Goal: Task Accomplishment & Management: Manage account settings

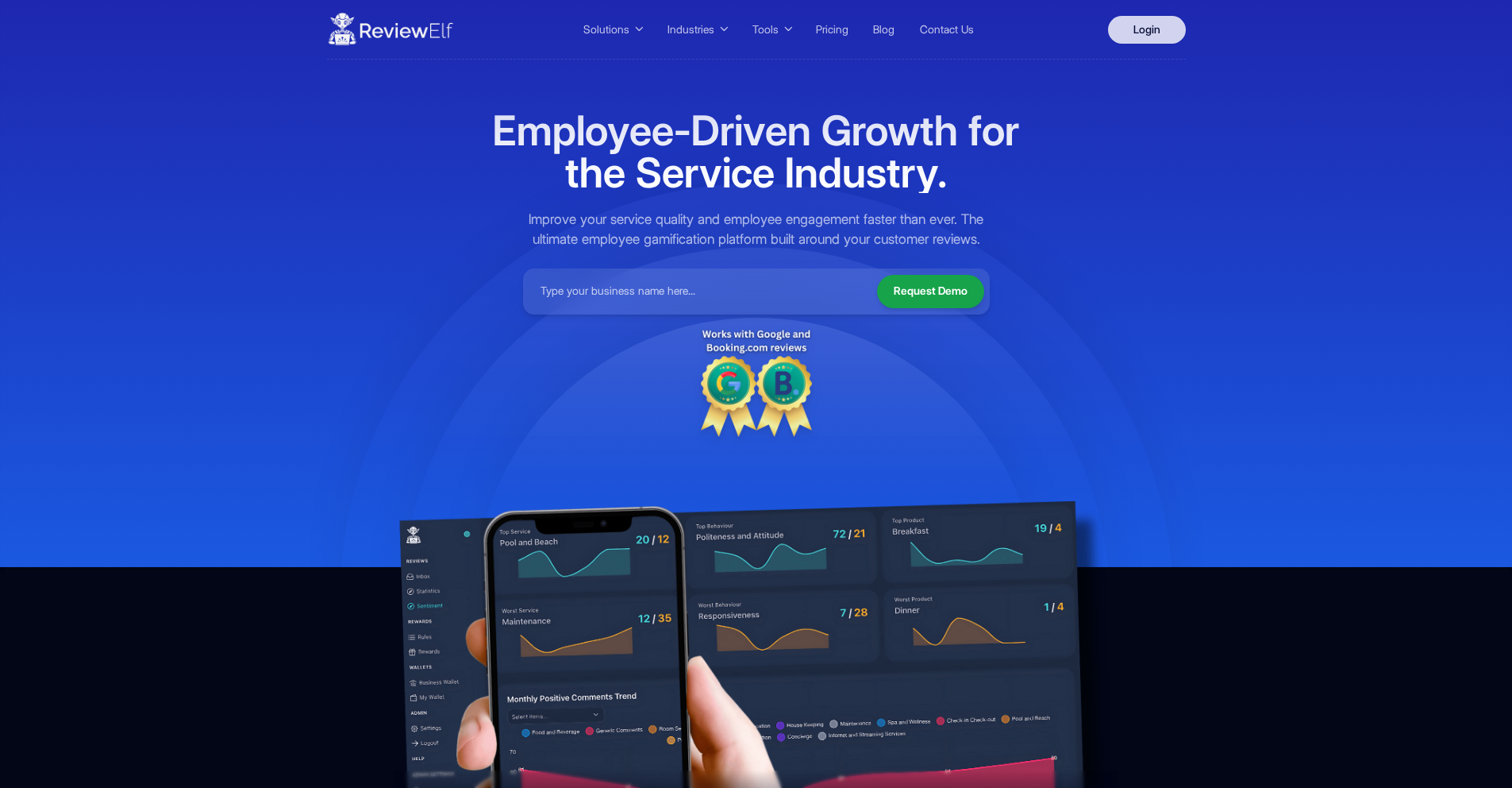
click at [1147, 31] on link "Login" at bounding box center [1146, 30] width 77 height 28
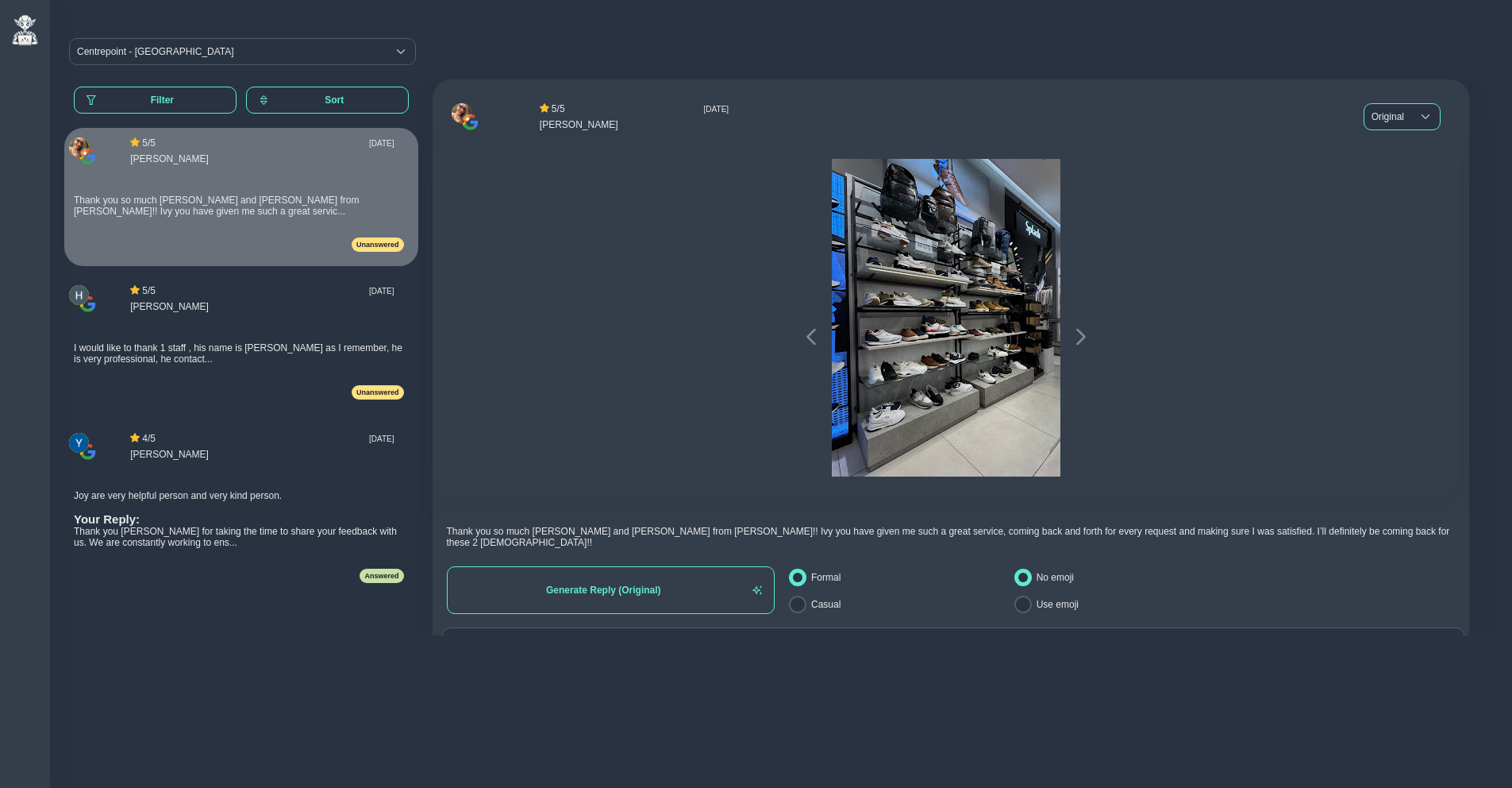
click at [1390, 112] on span "Original" at bounding box center [1388, 116] width 47 height 25
click at [1394, 201] on span "Russian" at bounding box center [1379, 201] width 34 height 11
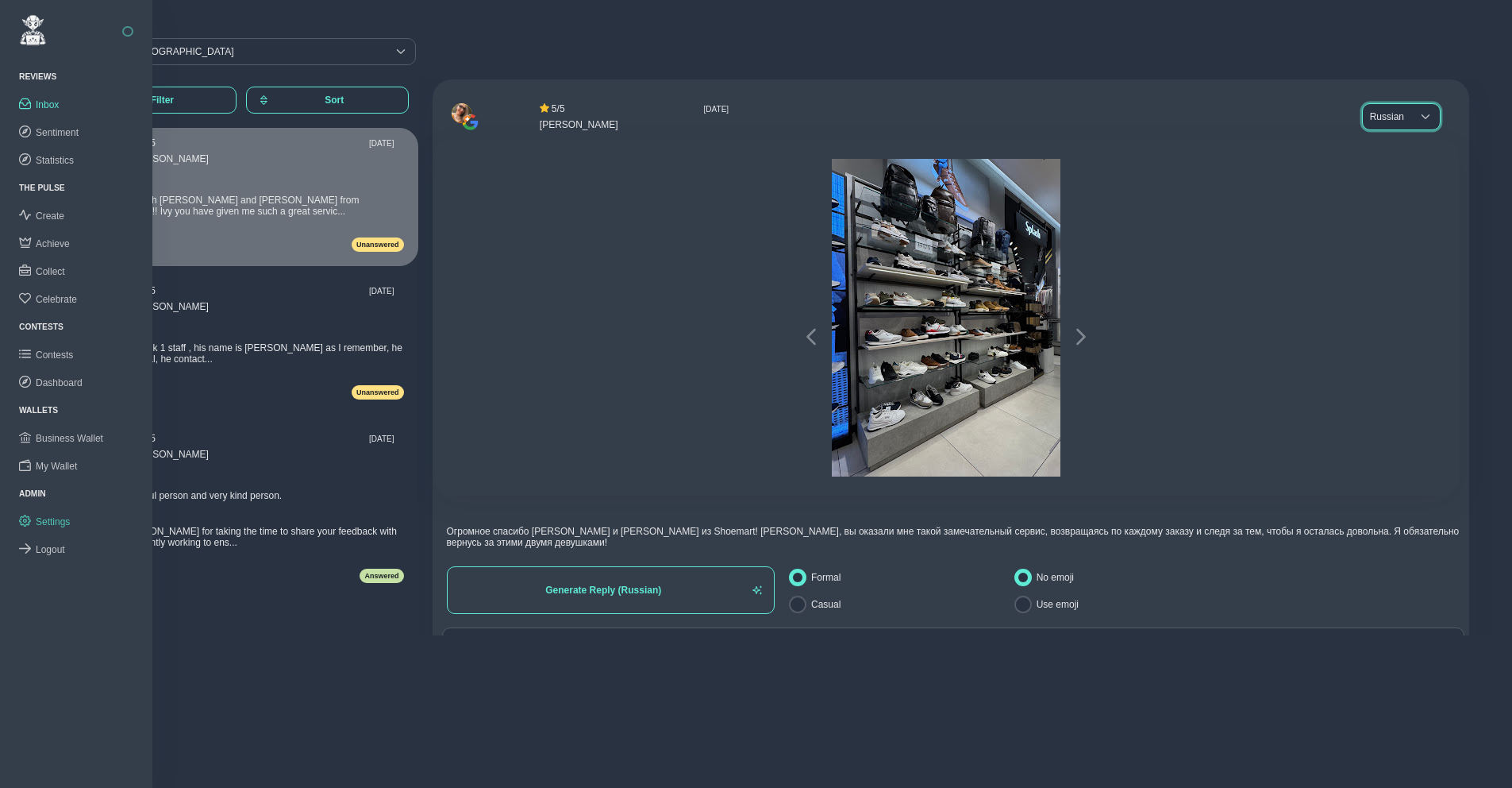
click at [69, 523] on span "Settings" at bounding box center [52, 522] width 34 height 11
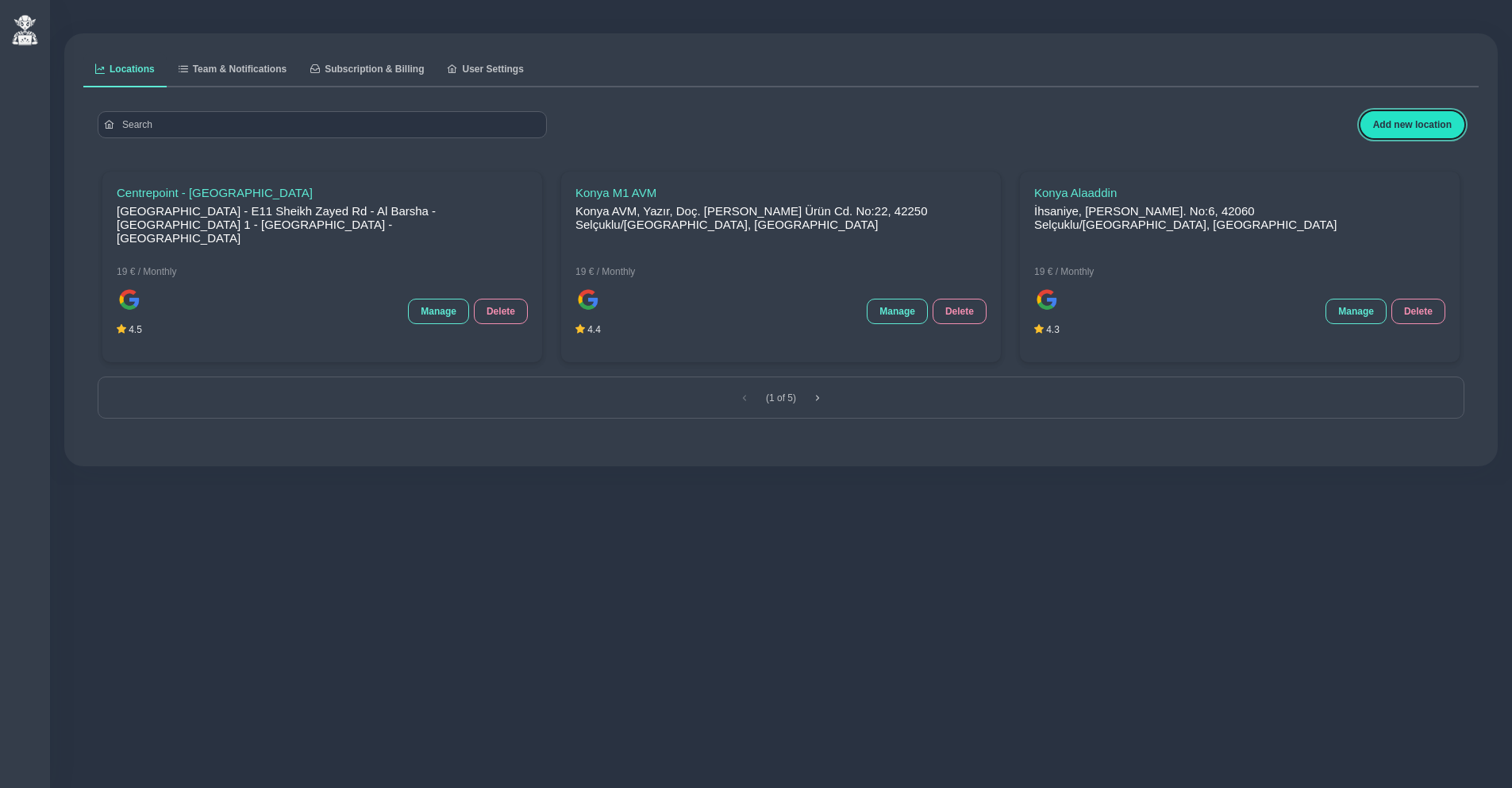
click at [1402, 125] on span "Add new location" at bounding box center [1413, 125] width 78 height 11
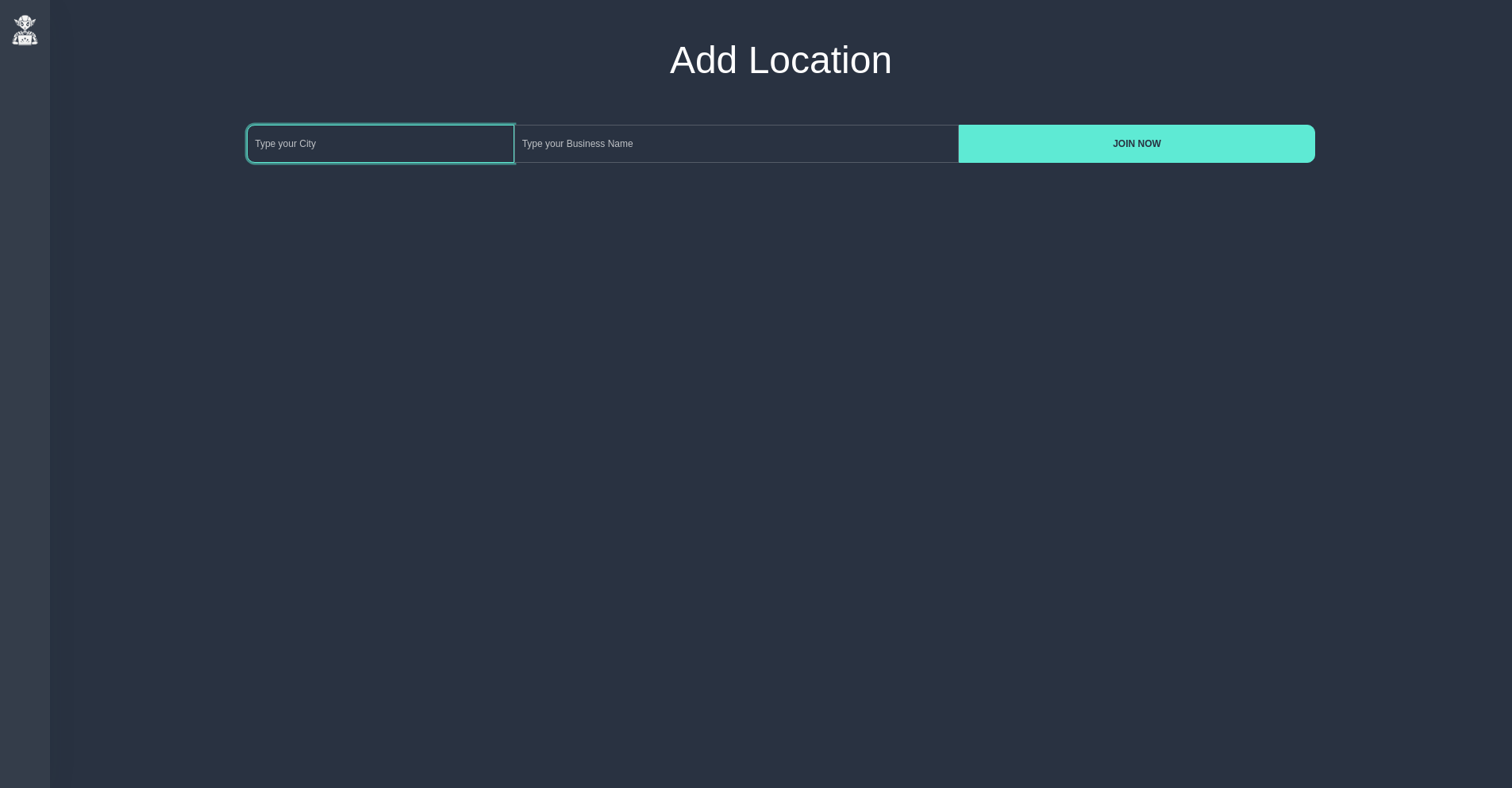
click at [335, 148] on input at bounding box center [380, 144] width 266 height 38
type input "Budapest"
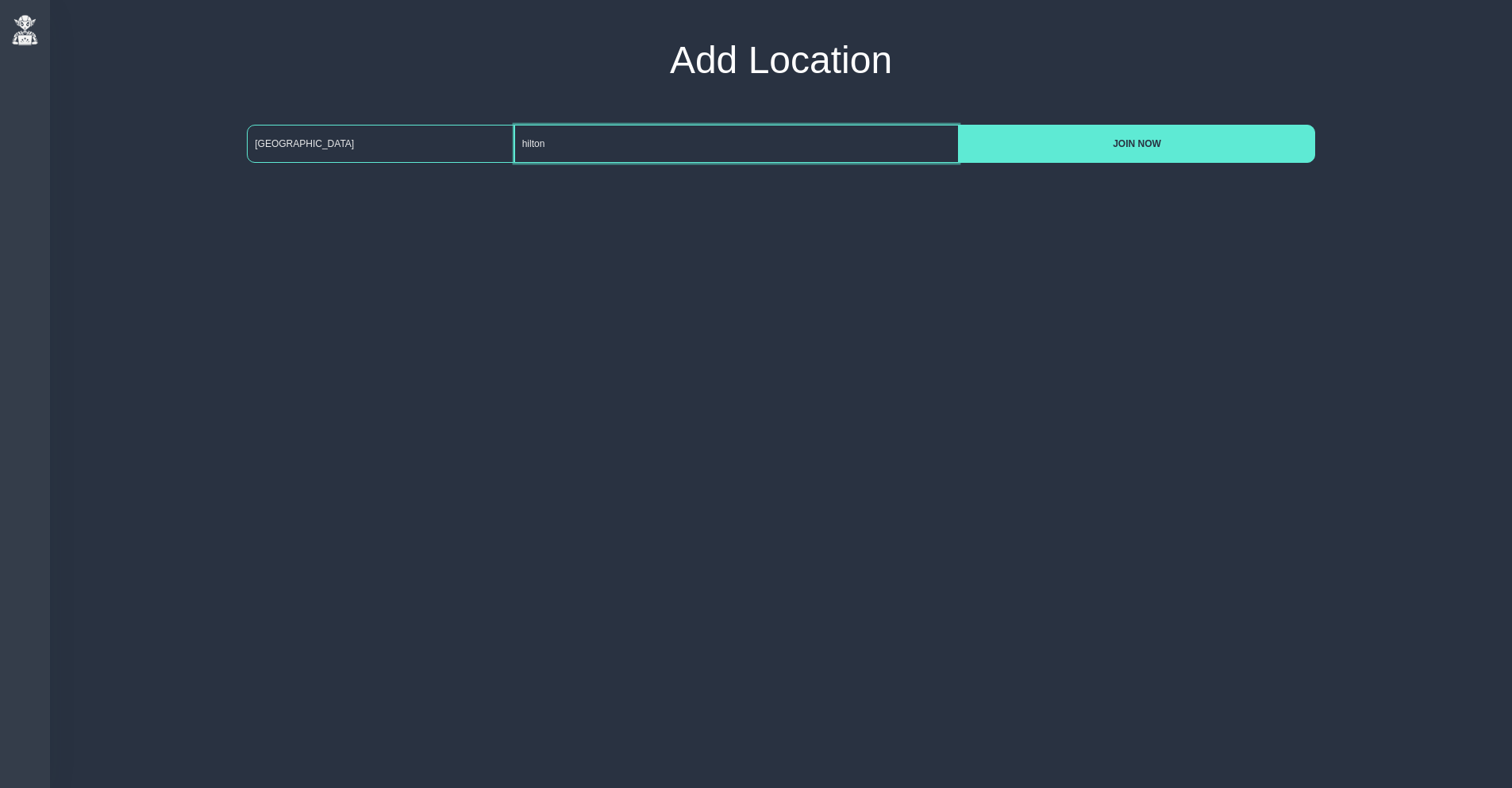
type input "hilton"
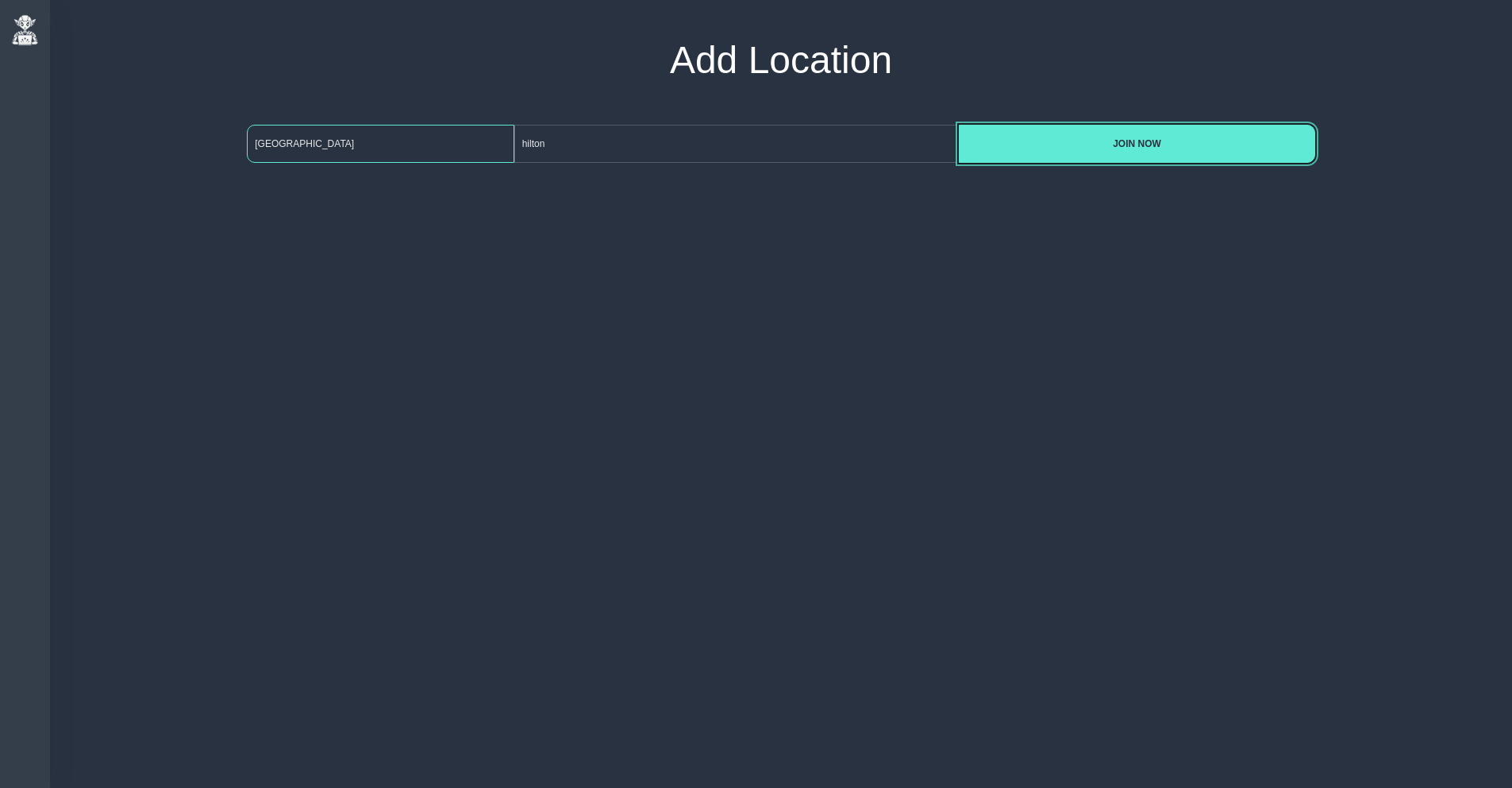
click at [959, 125] on button "JOIN NOW" at bounding box center [1137, 144] width 356 height 38
click at [657, 263] on div "Reviews Reviews Inbox Sentiment Statistics The Pulse The Pulse Create Achieve C…" at bounding box center [756, 394] width 1512 height 788
click at [338, 150] on input at bounding box center [380, 144] width 266 height 38
type input "budapest"
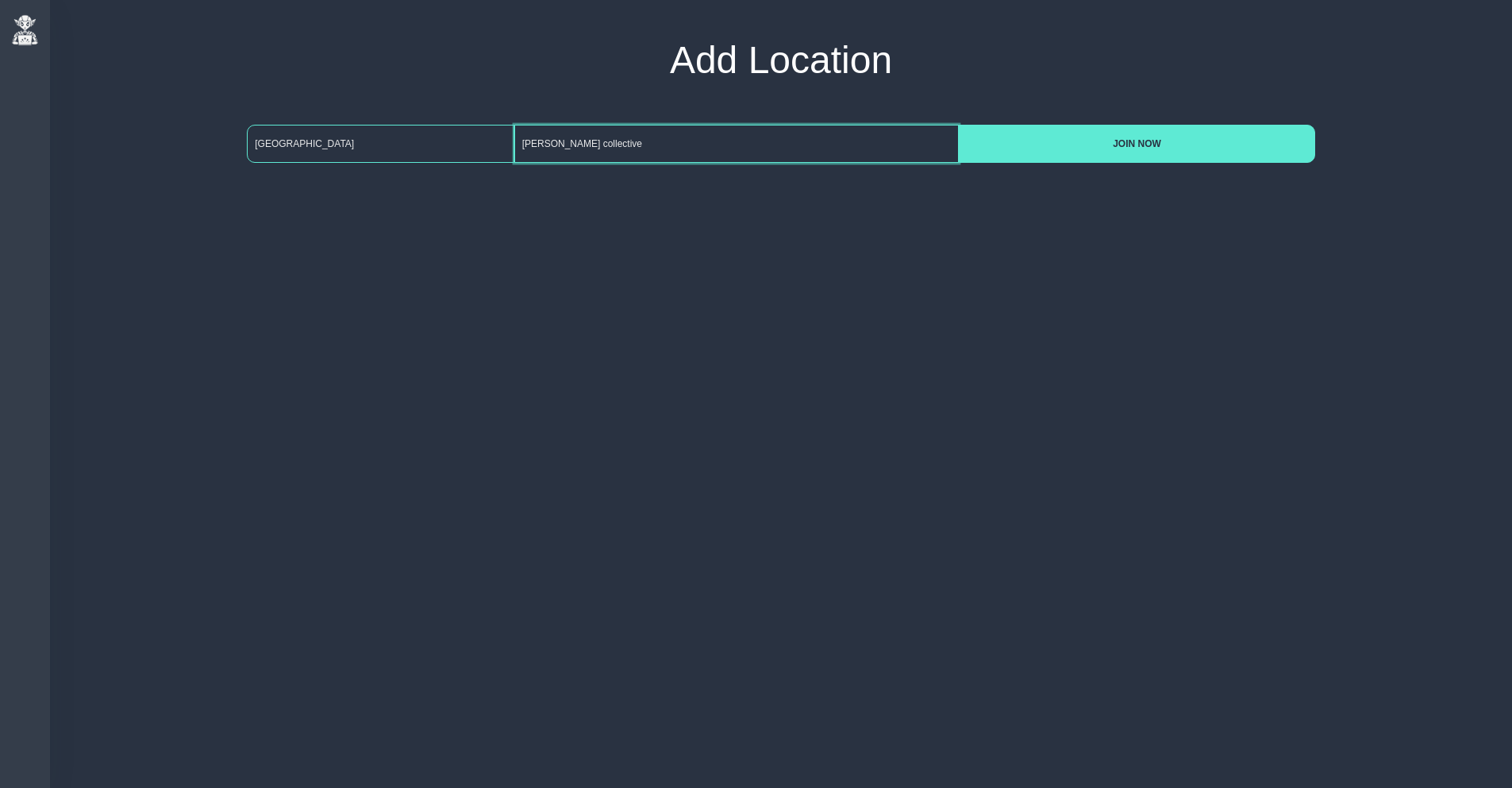
type input "kern collective"
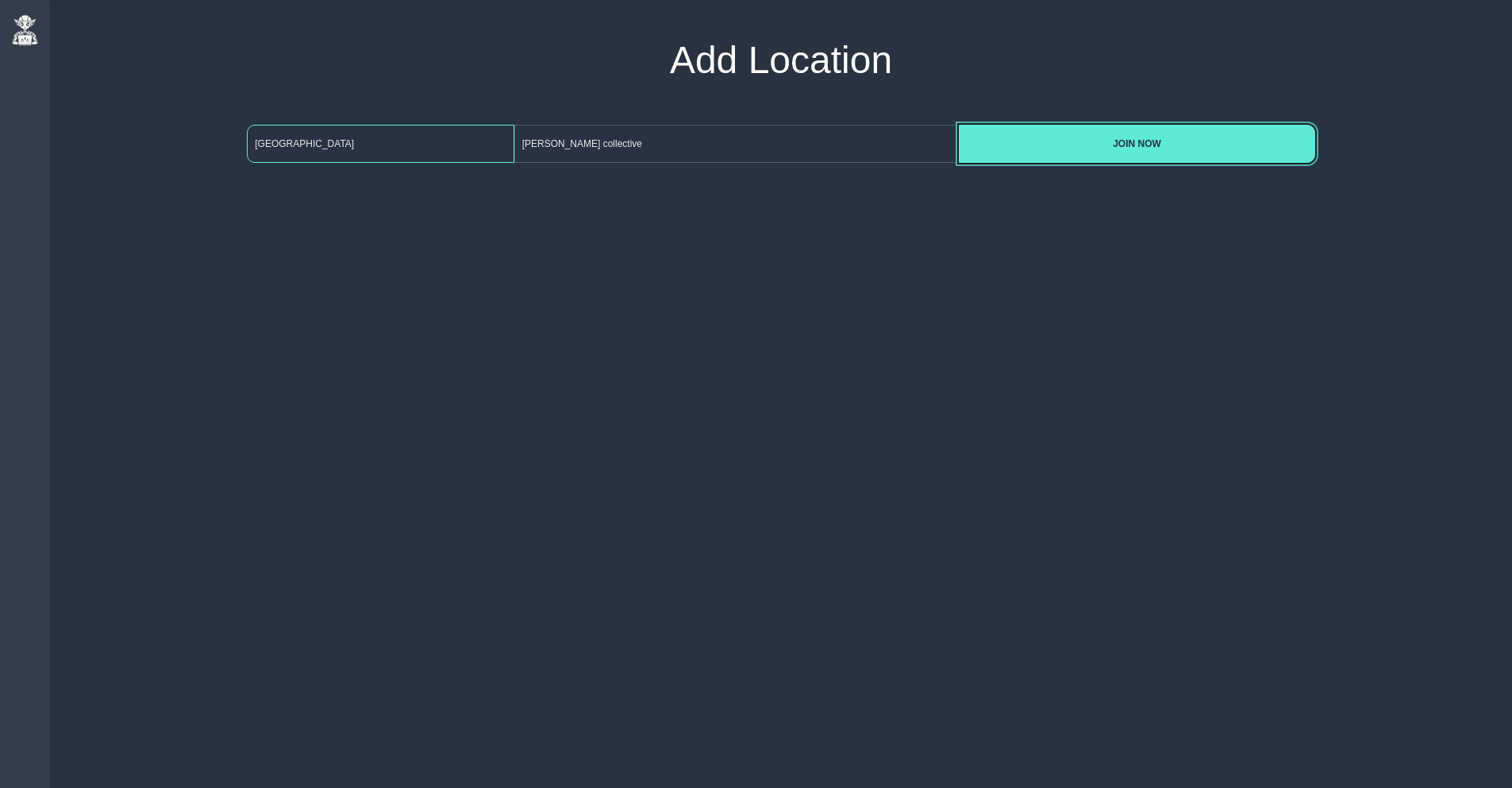
click at [959, 125] on button "JOIN NOW" at bounding box center [1137, 144] width 356 height 38
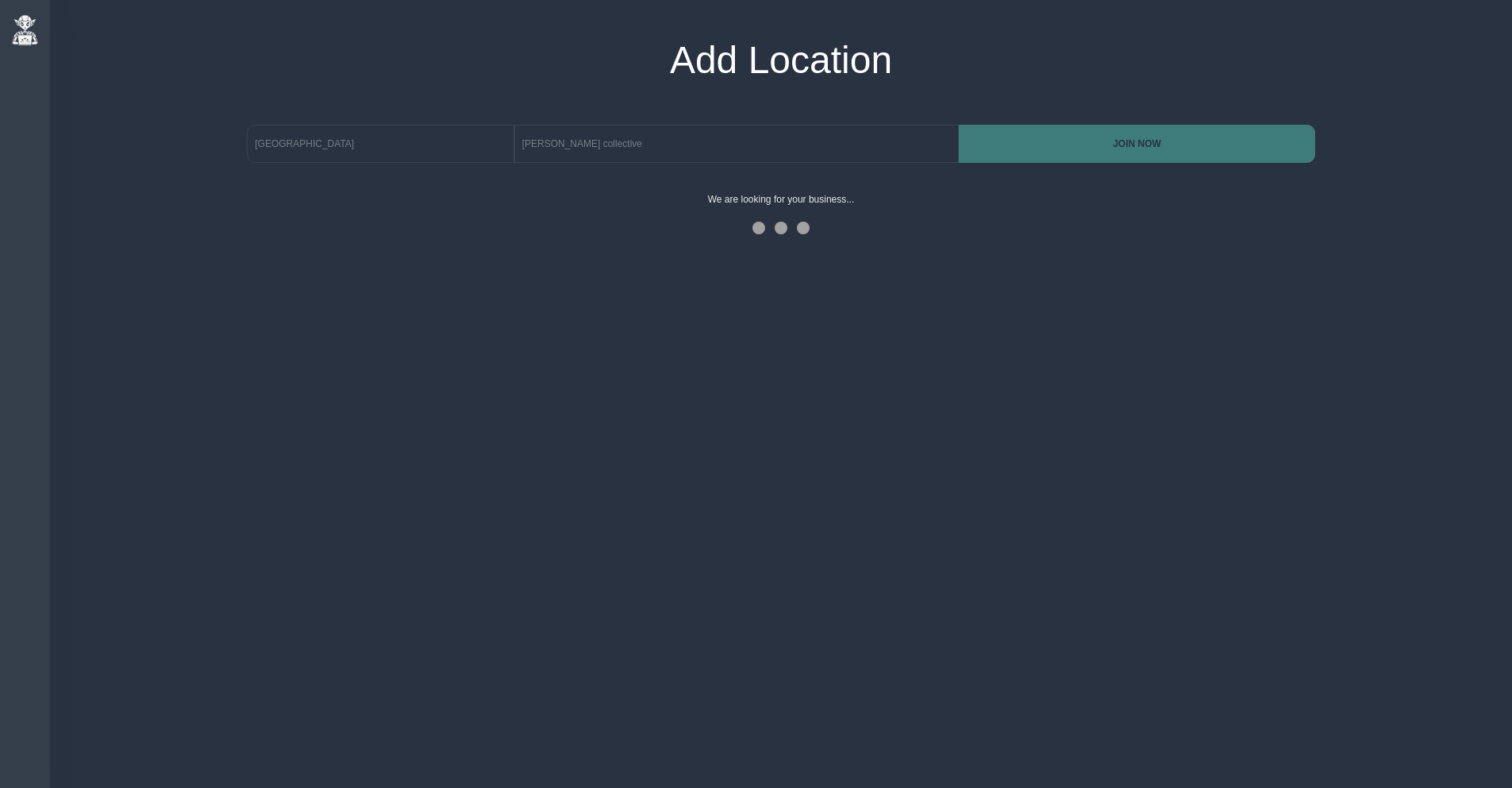
click at [846, 292] on div "Reviews Reviews Inbox Sentiment Statistics The Pulse The Pulse Create Achieve C…" at bounding box center [756, 394] width 1512 height 788
click at [701, 277] on div "Reviews Reviews Inbox Sentiment Statistics The Pulse The Pulse Create Achieve C…" at bounding box center [756, 394] width 1512 height 788
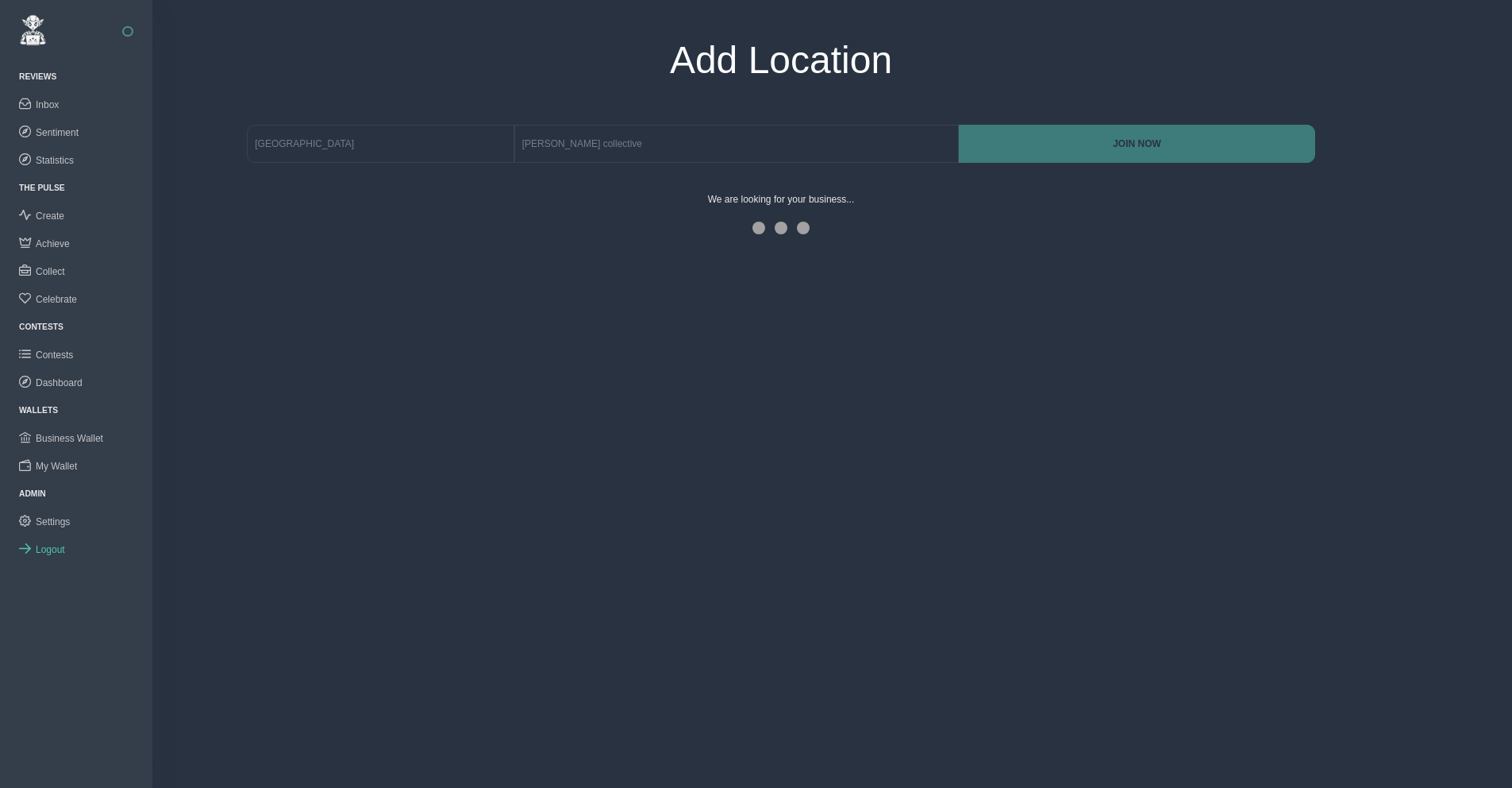
click at [51, 556] on link "Logout" at bounding box center [76, 549] width 152 height 28
click at [54, 548] on span "Logout" at bounding box center [50, 549] width 30 height 11
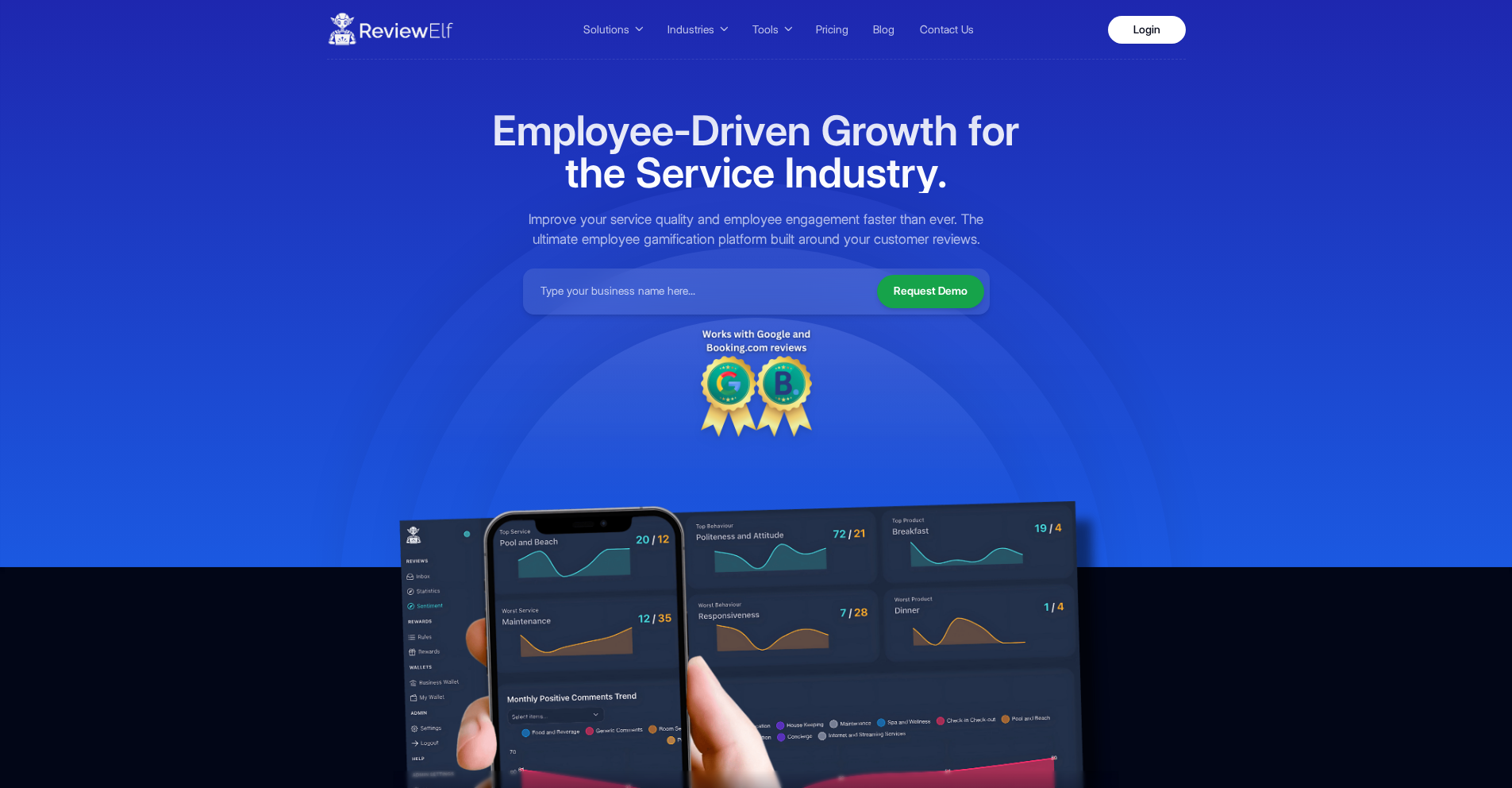
click at [680, 291] on input at bounding box center [697, 292] width 338 height 35
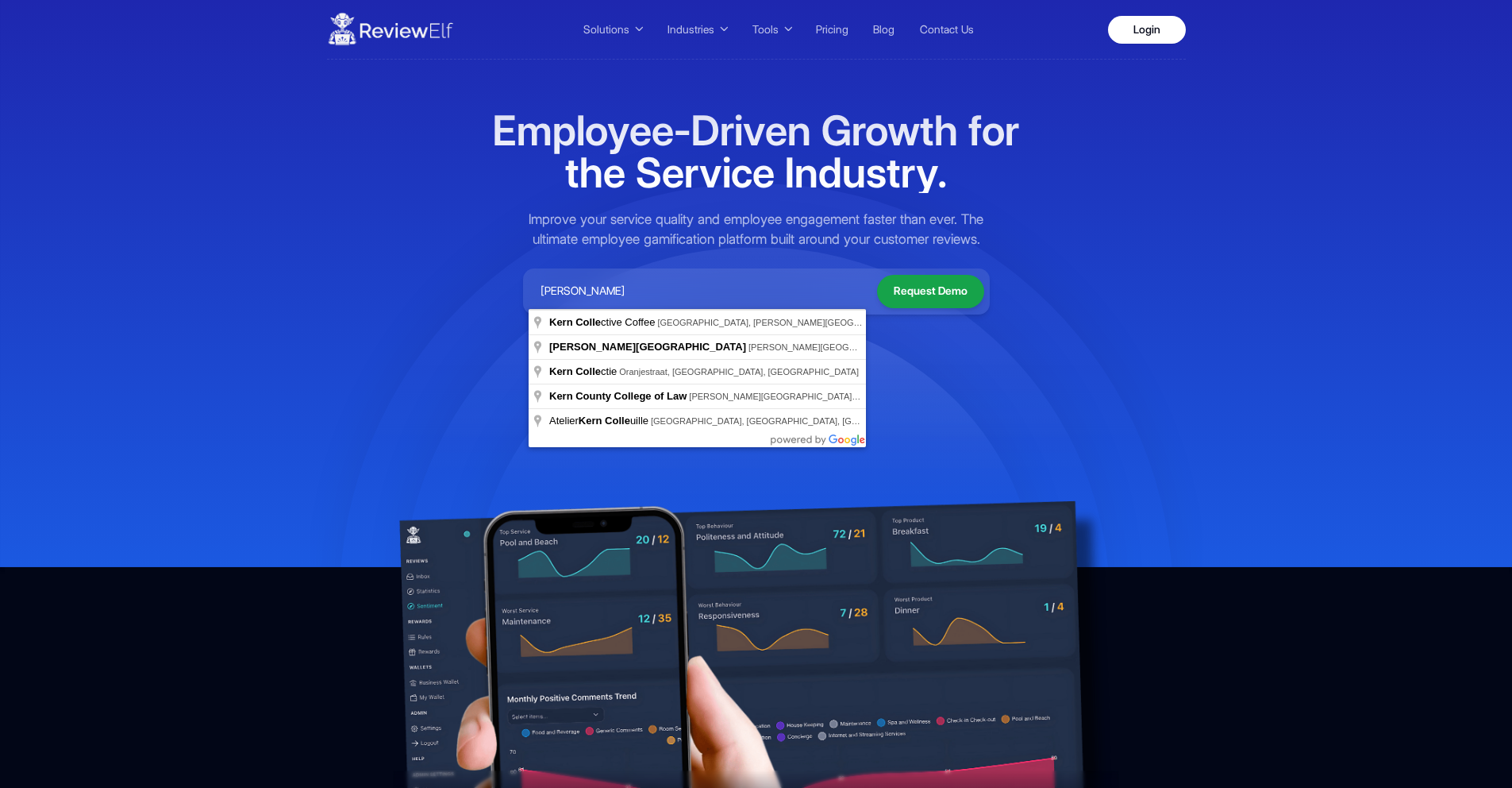
click at [431, 300] on div "Employee-Driven Growth for the Service Industry. Improve your service quality a…" at bounding box center [756, 453] width 892 height 788
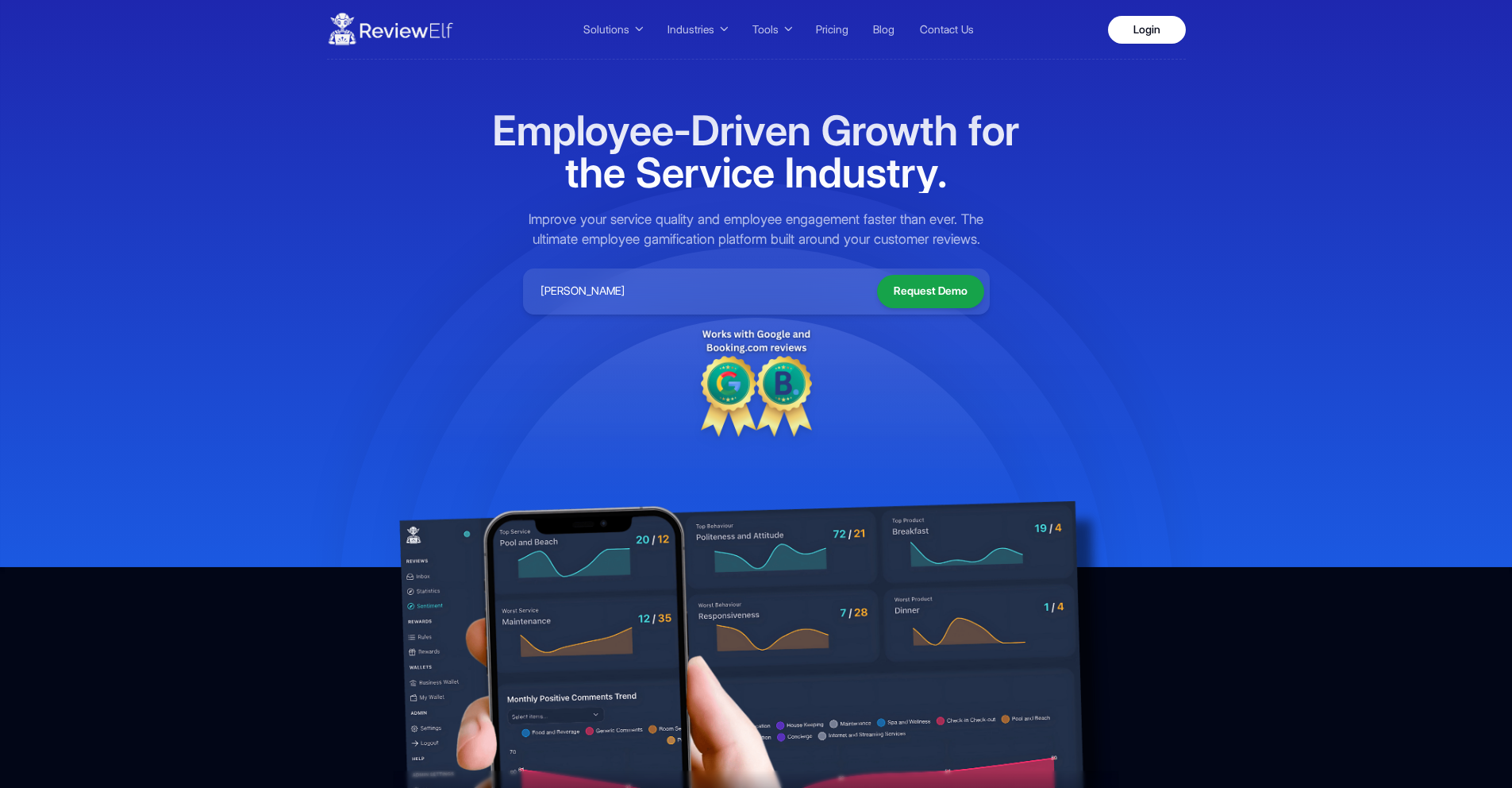
click at [626, 289] on input "kern colle" at bounding box center [697, 292] width 338 height 35
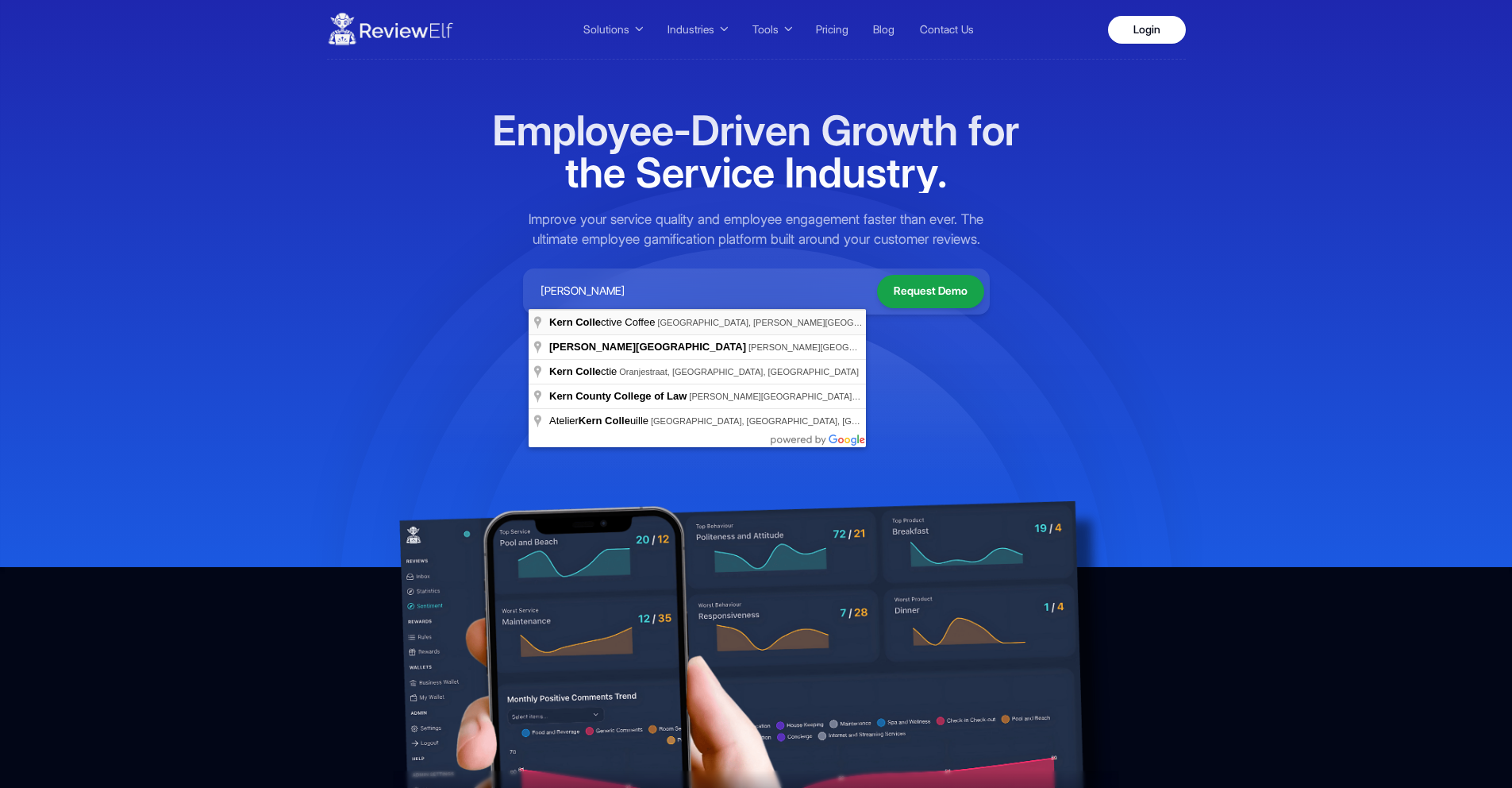
type input "Budapest, Kern Collective Coffee, Király utca, Hungary"
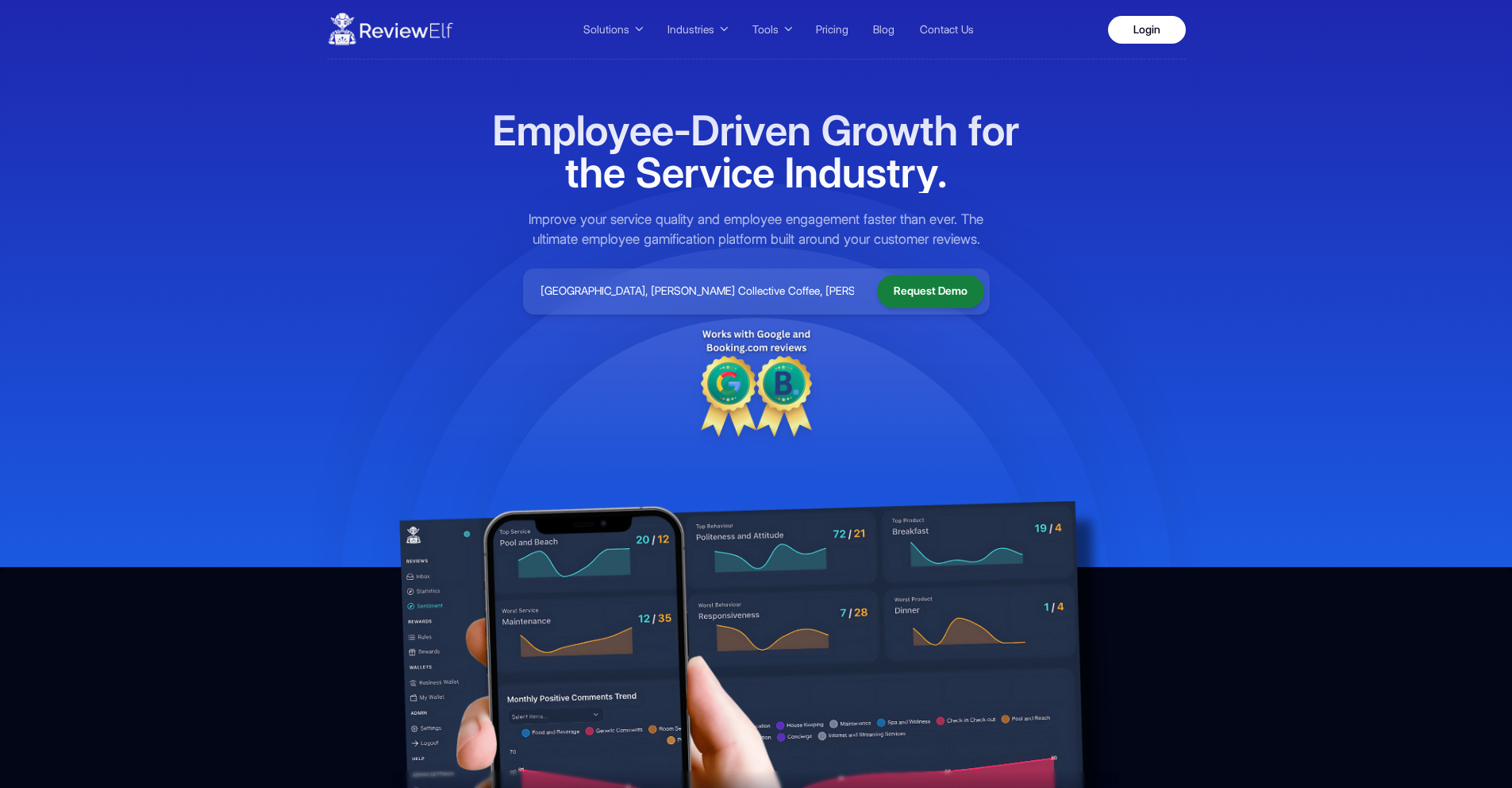
click at [956, 298] on button "Request Demo" at bounding box center [931, 292] width 107 height 33
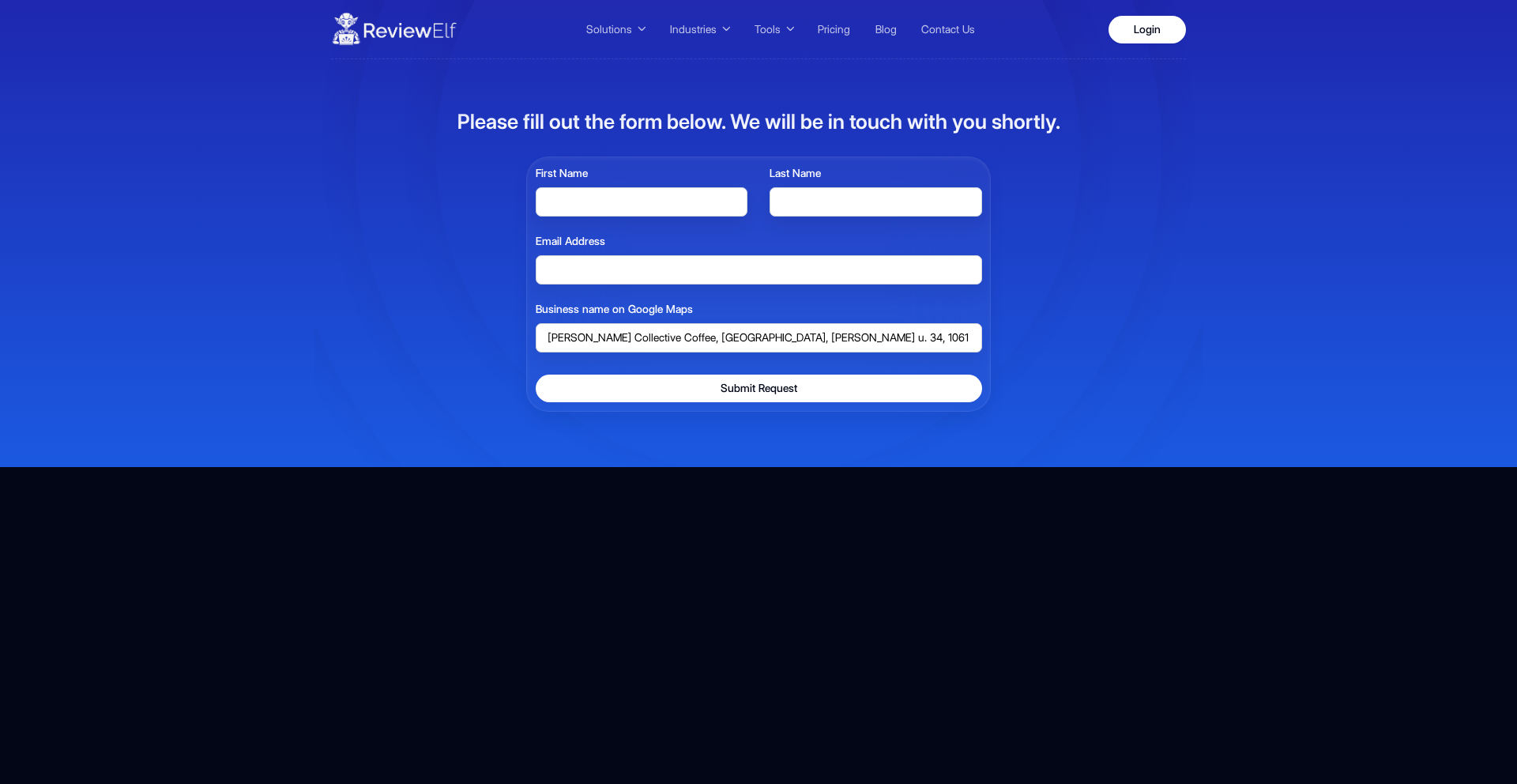
click at [1159, 13] on nav "Solutions Service Quality Contests Team Rewards and Gifts Review Collection Rev…" at bounding box center [758, 29] width 855 height 59
click at [1152, 29] on link "Login" at bounding box center [1146, 29] width 77 height 28
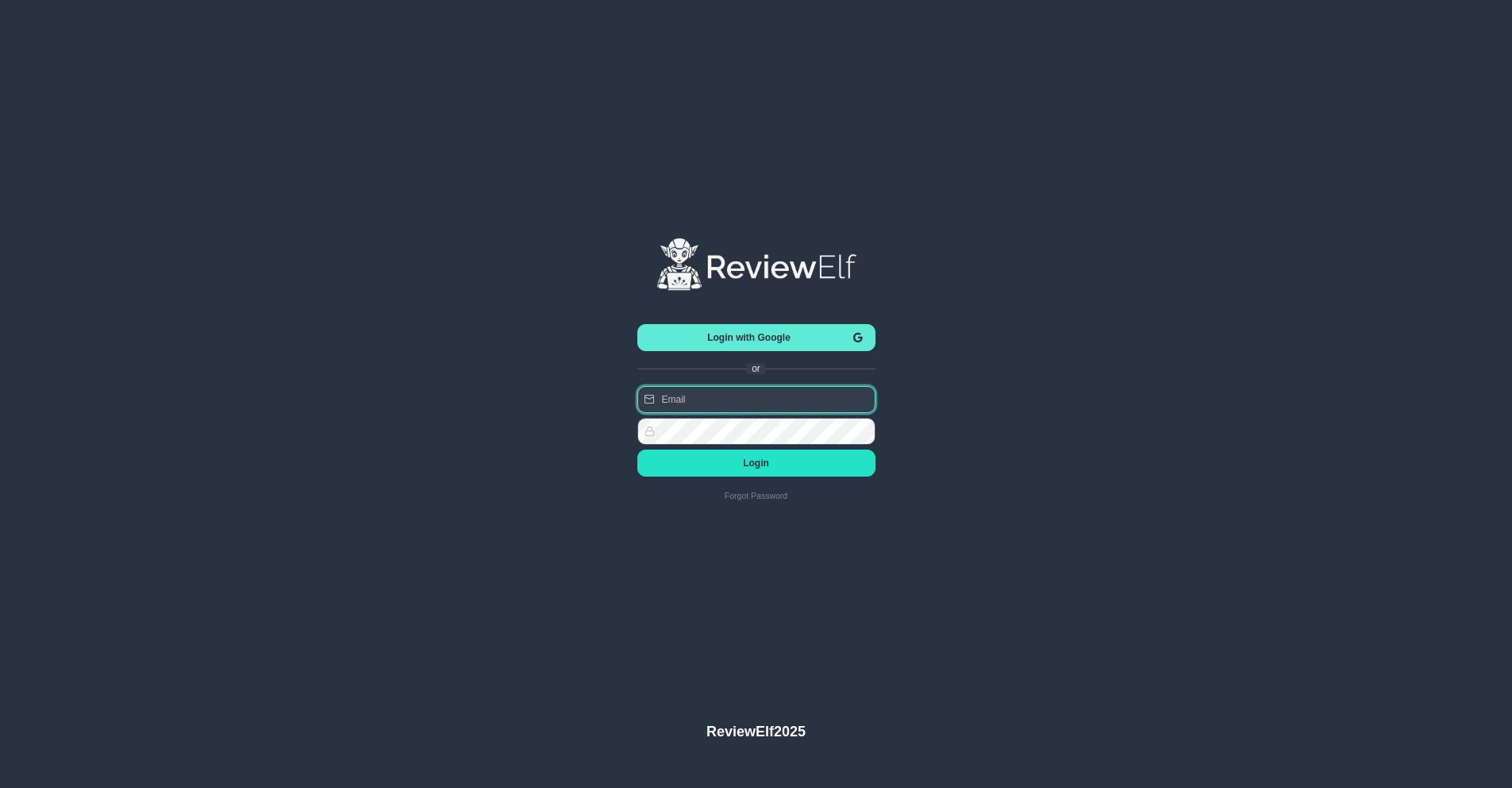
type input "[PERSON_NAME][EMAIL_ADDRESS][PERSON_NAME][DOMAIN_NAME]"
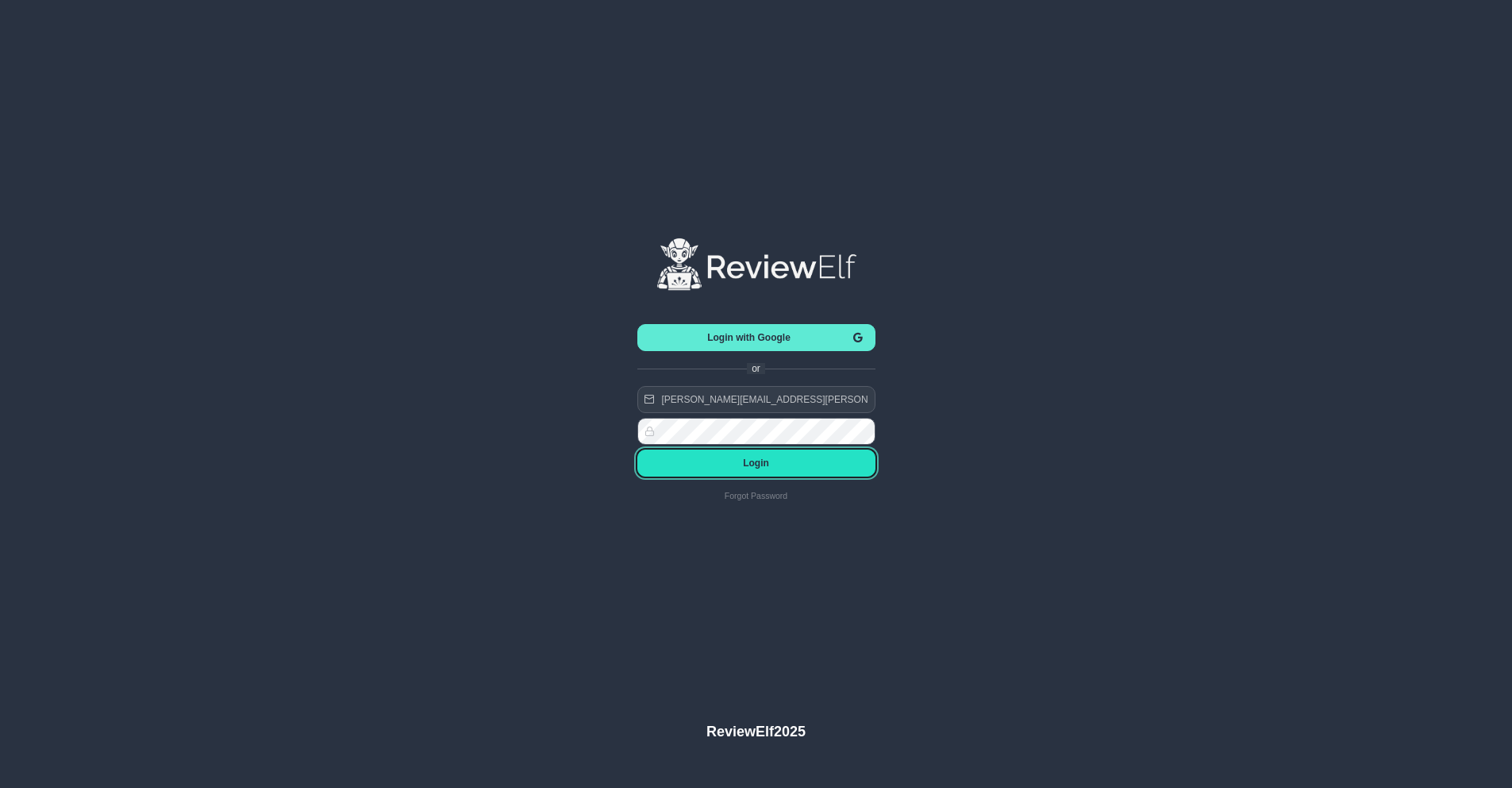
click at [769, 466] on span "Login" at bounding box center [756, 462] width 212 height 11
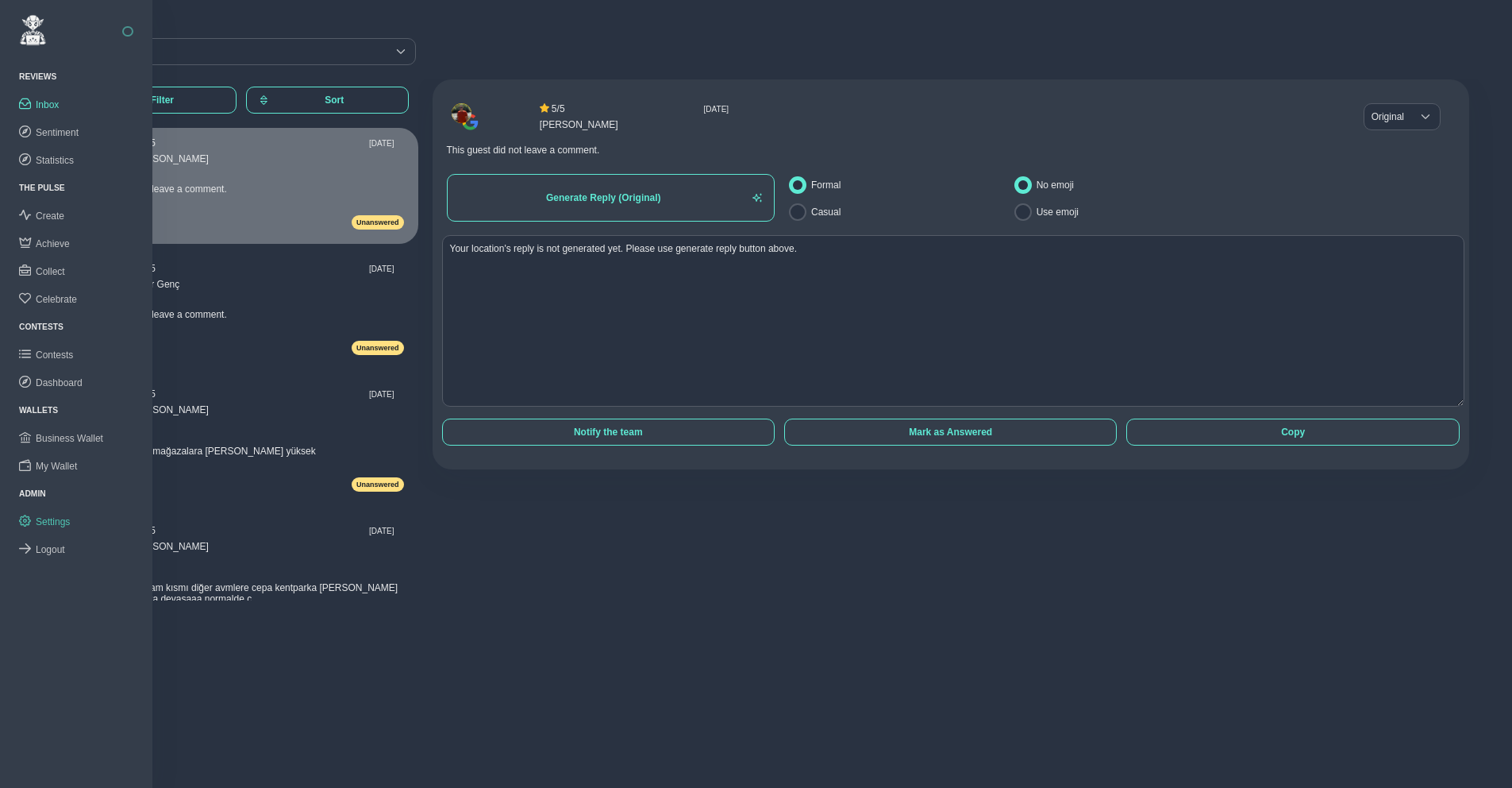
click at [58, 516] on span "Settings" at bounding box center [52, 522] width 34 height 11
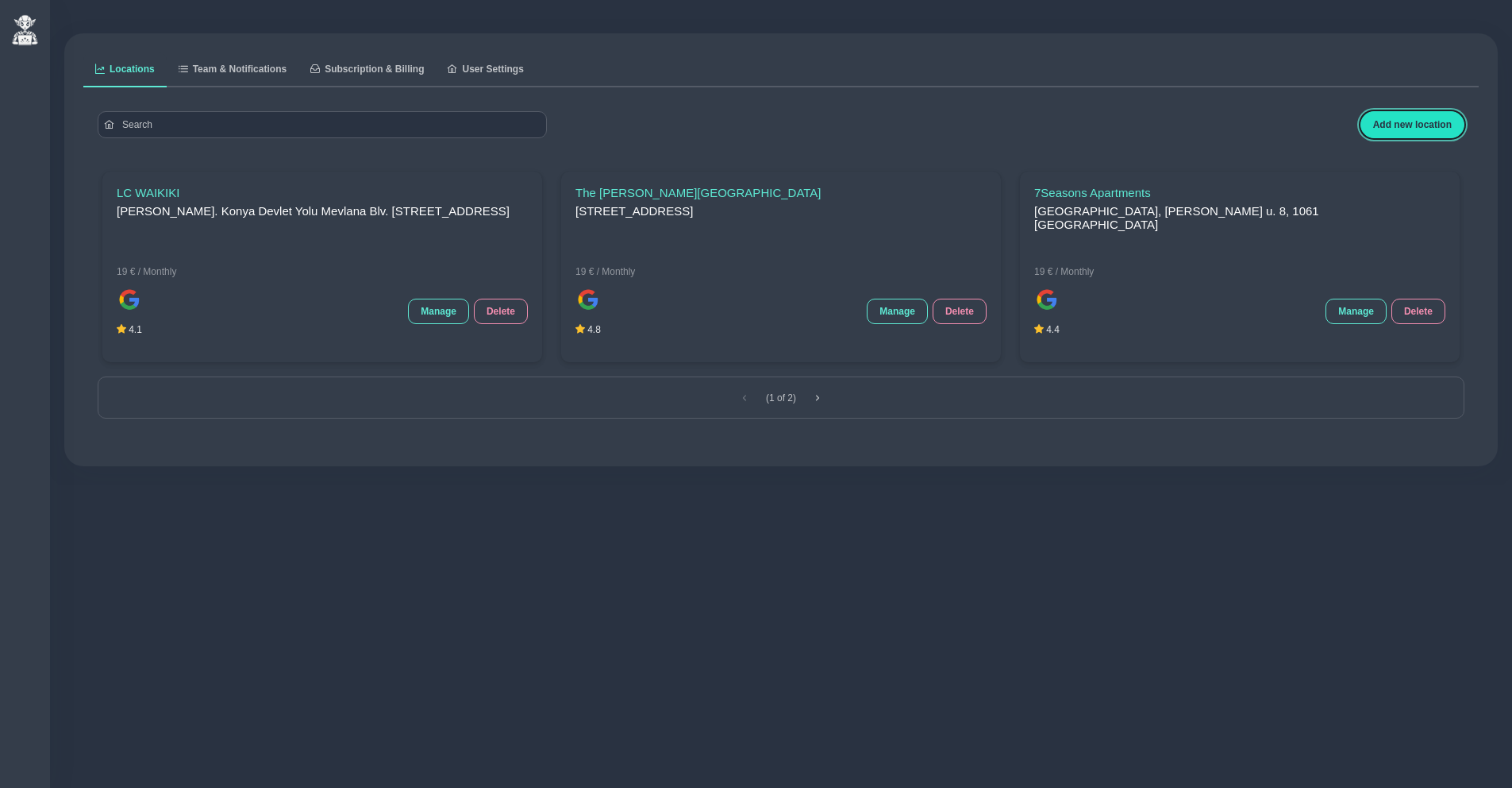
click at [1401, 131] on button "Add new location" at bounding box center [1412, 125] width 104 height 27
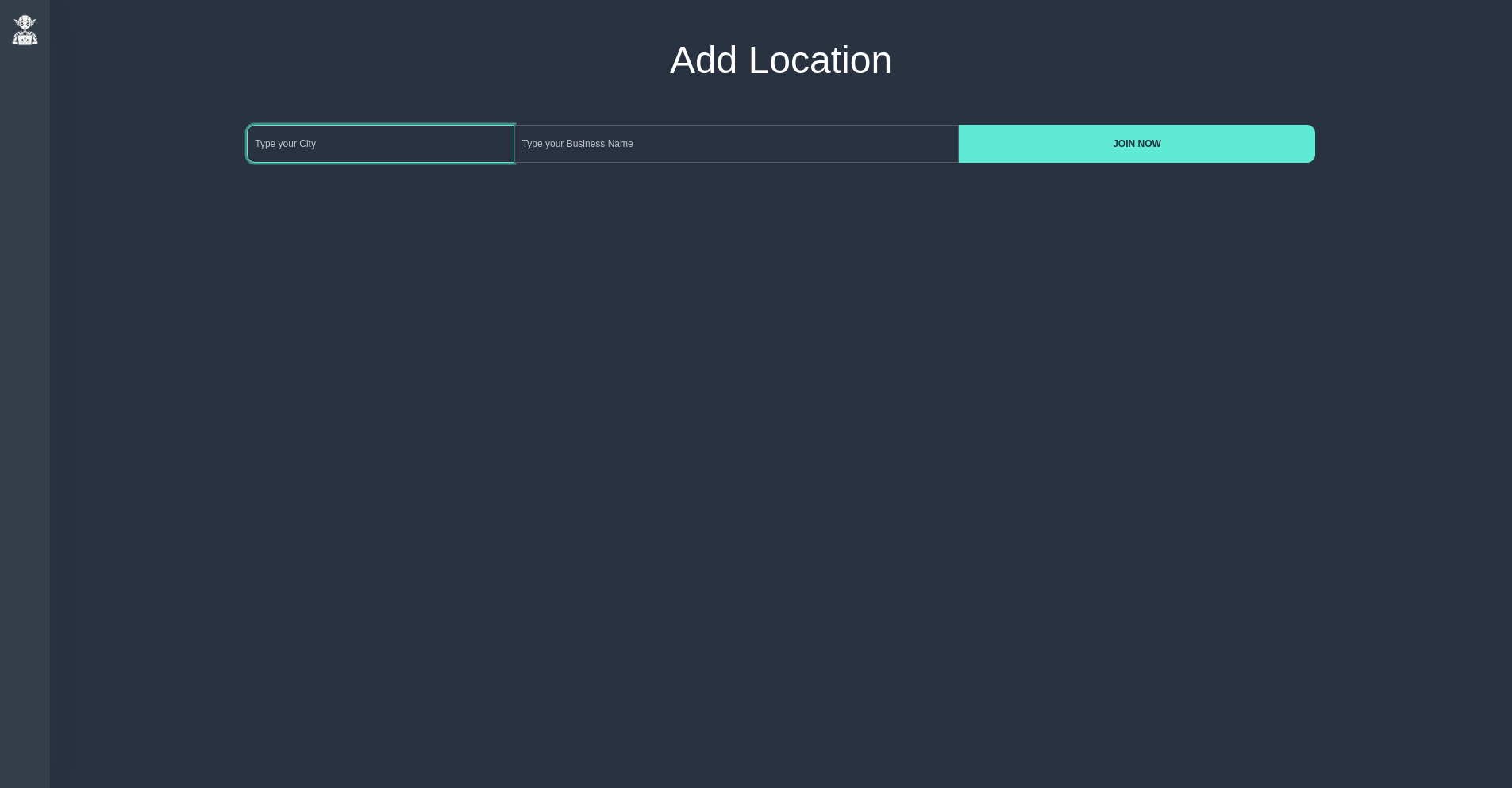
click at [379, 139] on input at bounding box center [380, 144] width 266 height 38
type input "[GEOGRAPHIC_DATA]"
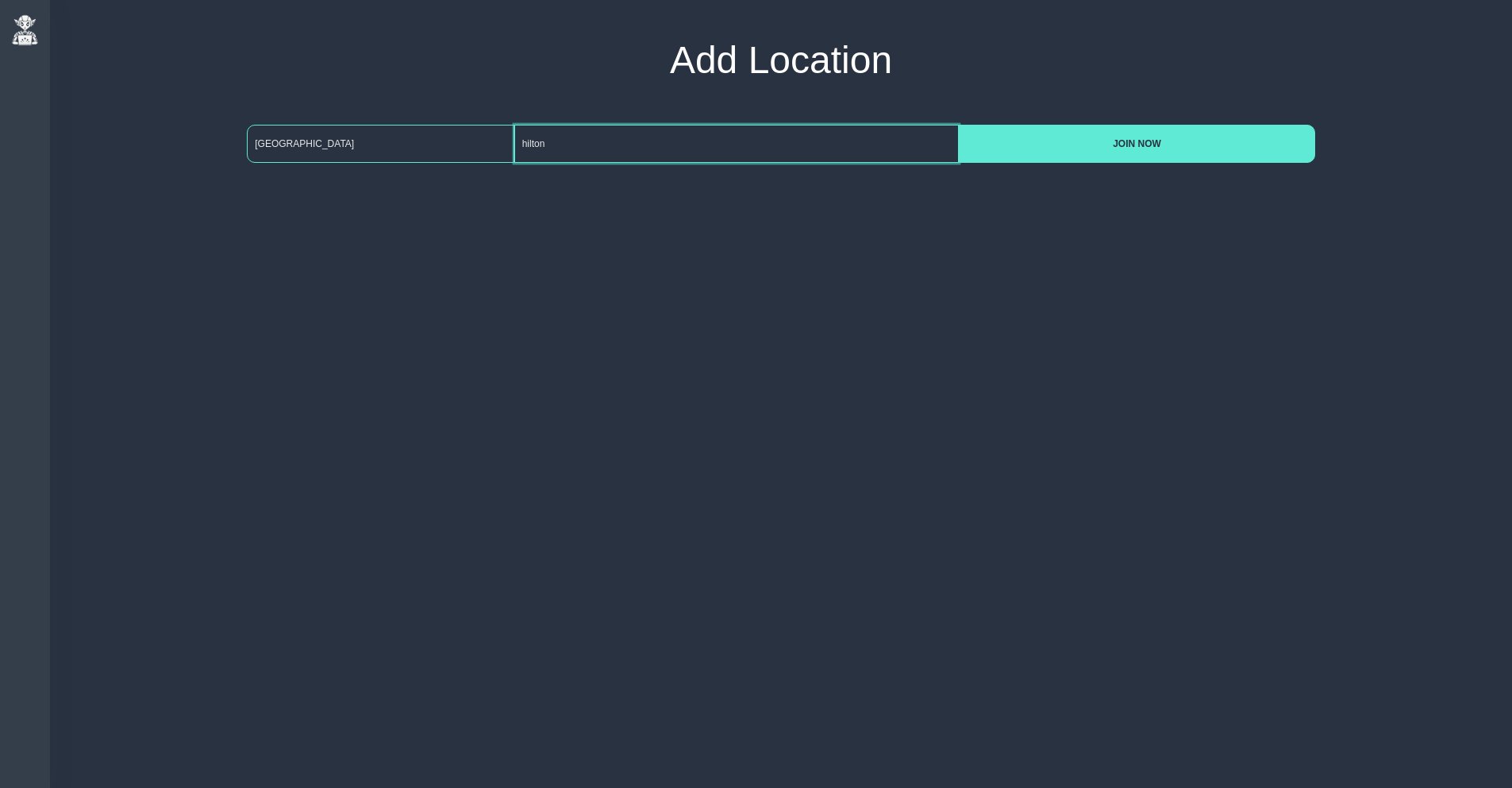
type input "hilton"
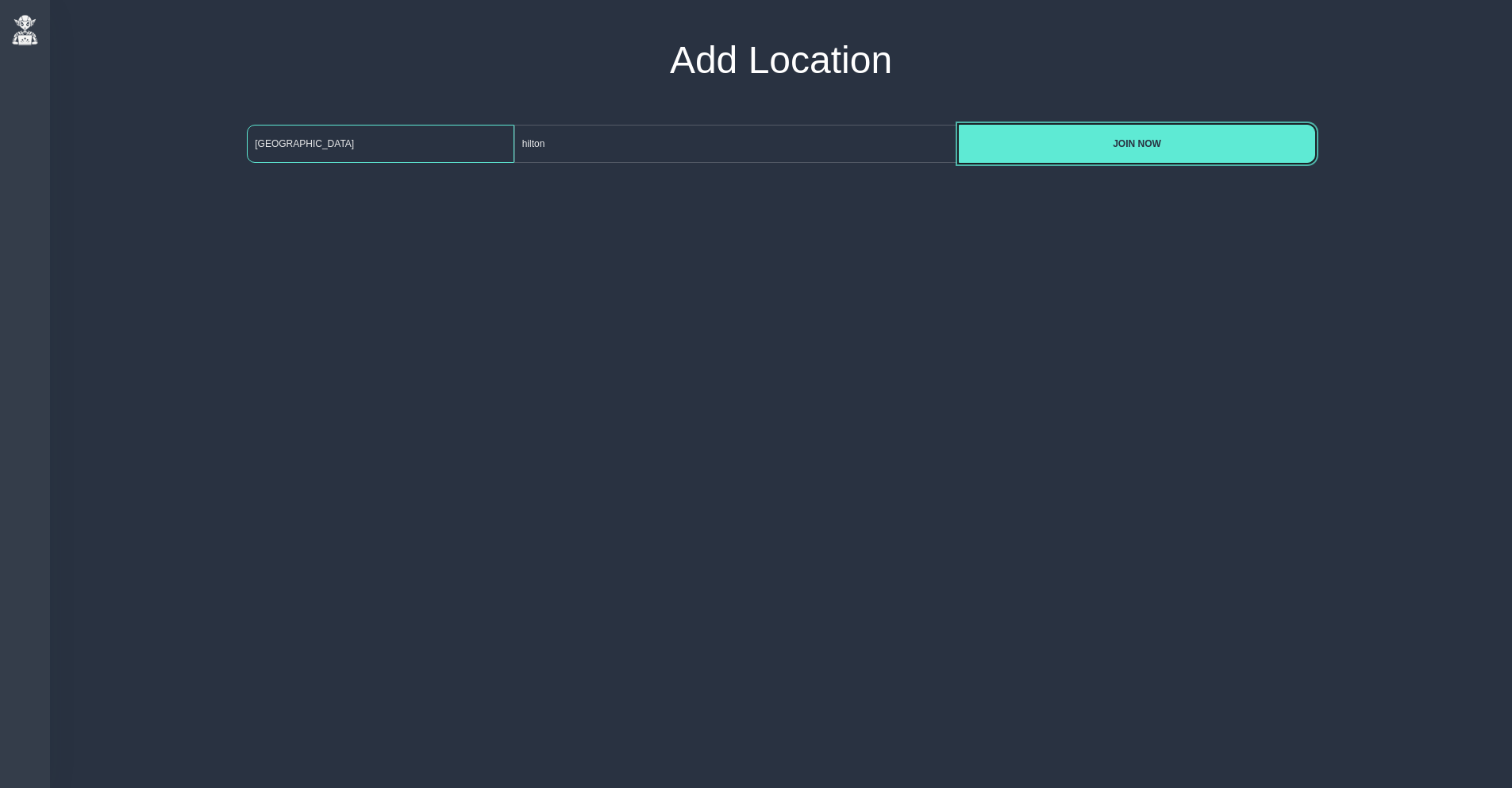
click at [959, 125] on button "JOIN NOW" at bounding box center [1137, 144] width 356 height 38
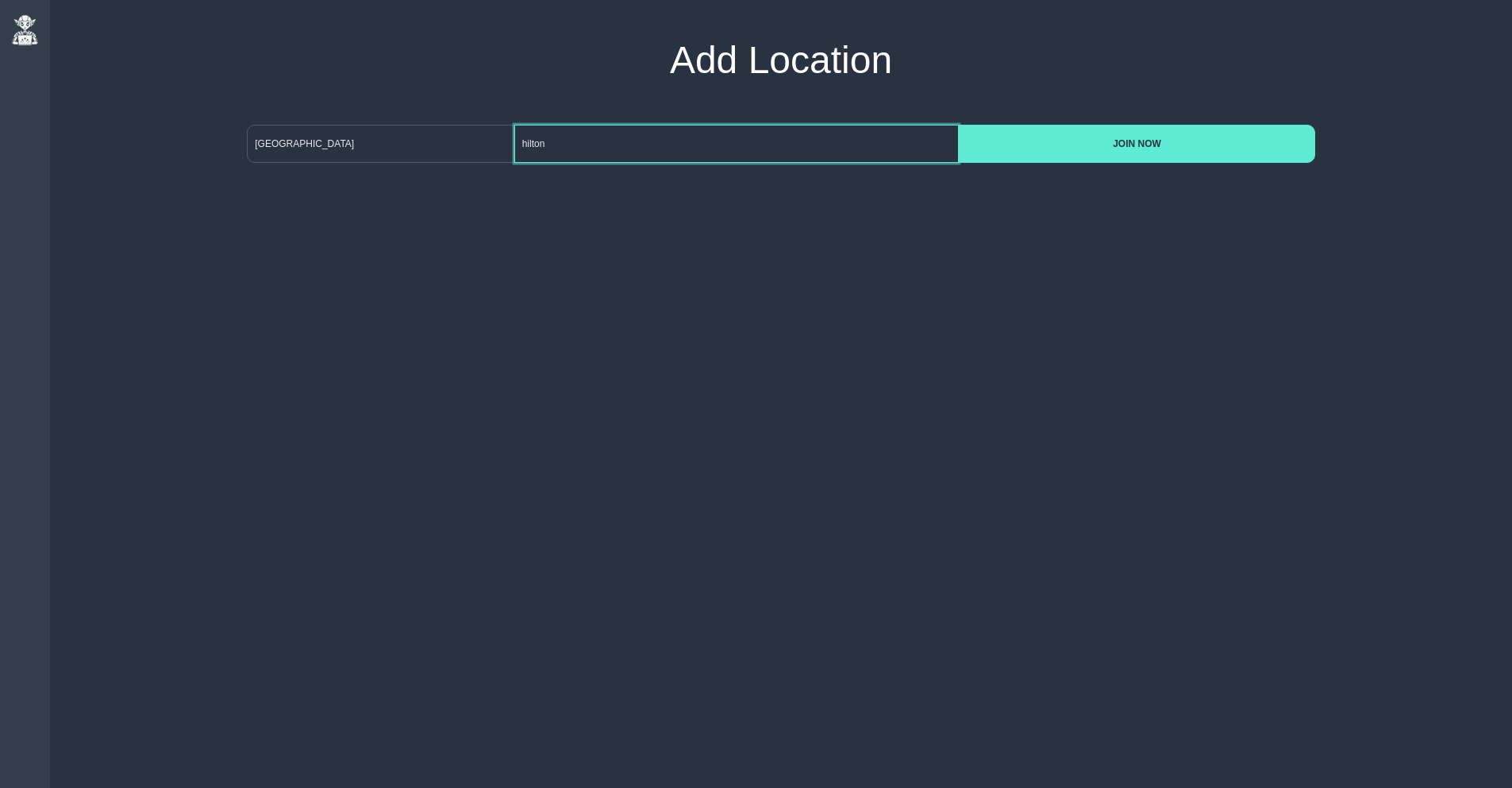
click at [581, 143] on input "hilton" at bounding box center [737, 144] width 446 height 38
drag, startPoint x: 562, startPoint y: 145, endPoint x: 494, endPoint y: 145, distance: 68.0
click at [494, 145] on div "ankara hilton JOIN NOW" at bounding box center [781, 144] width 1068 height 38
click at [584, 251] on div "Reviews Reviews Inbox Sentiment Statistics The Pulse The Pulse Create Achieve C…" at bounding box center [756, 394] width 1512 height 788
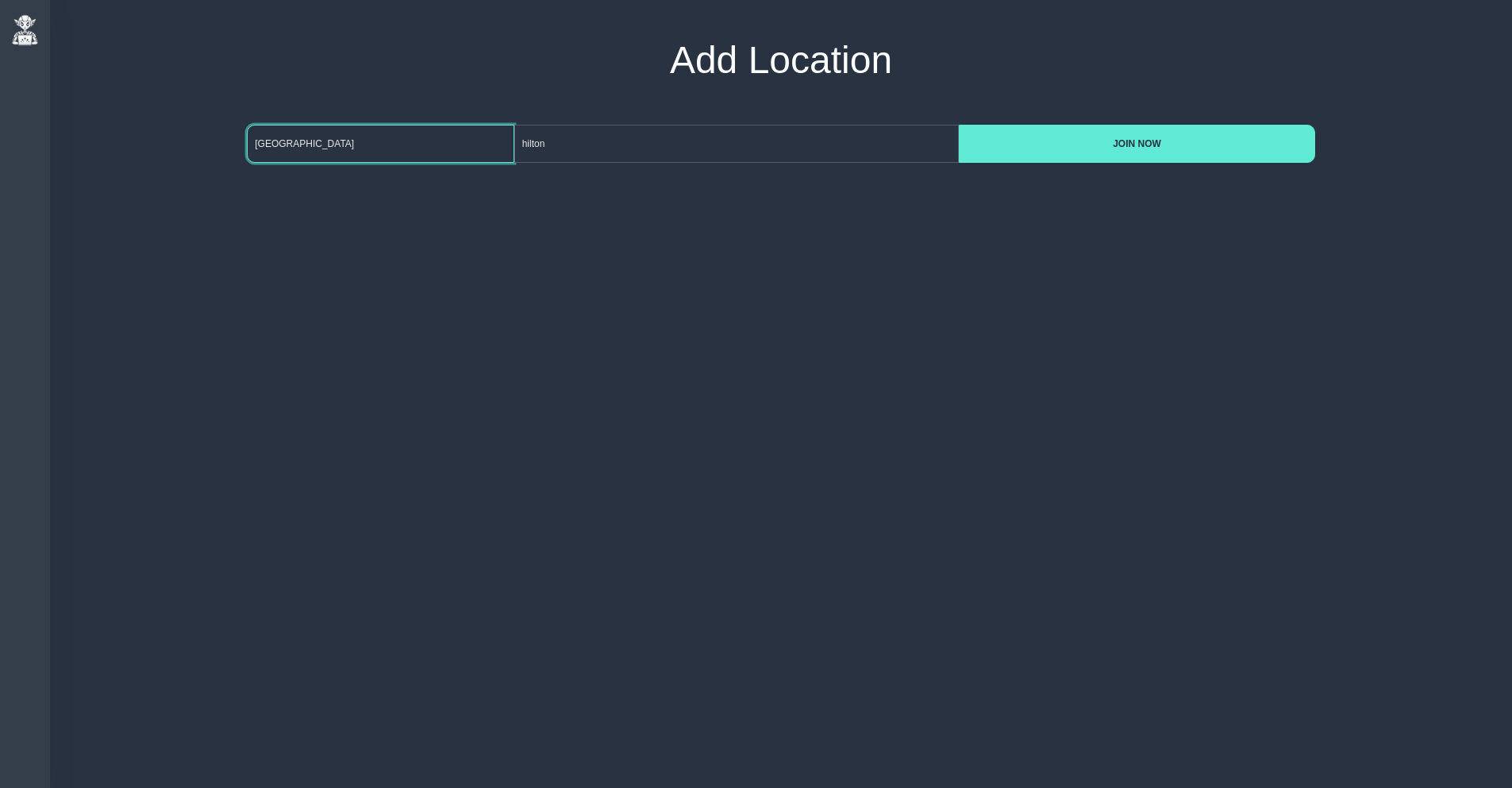
click at [371, 146] on input "[GEOGRAPHIC_DATA]" at bounding box center [380, 144] width 266 height 38
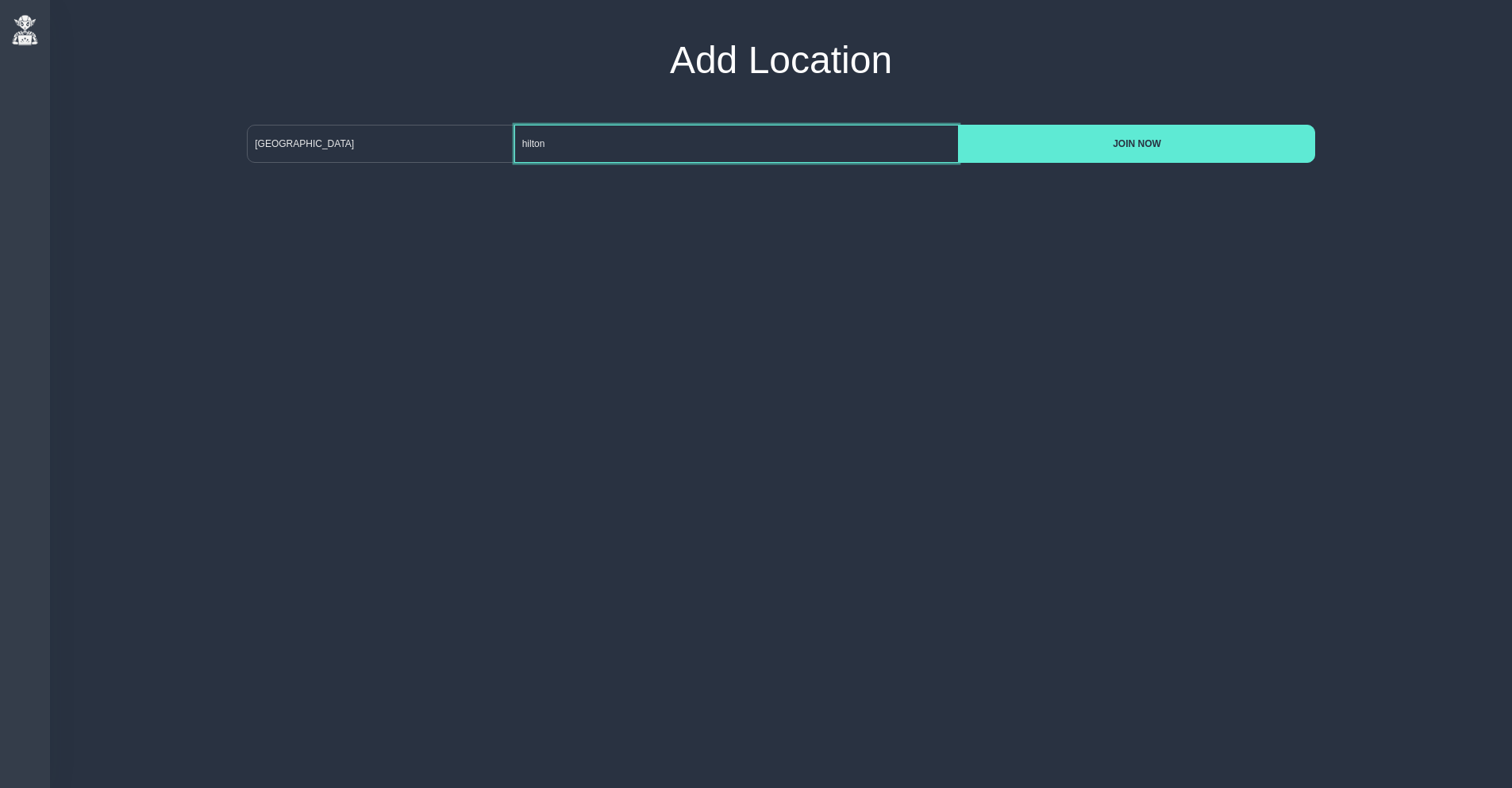
click at [591, 147] on input "hilton" at bounding box center [737, 144] width 446 height 38
click at [378, 204] on div "Add Location [GEOGRAPHIC_DATA] hilton JOIN NOW" at bounding box center [781, 115] width 1462 height 192
click at [600, 246] on div "Reviews Reviews Inbox Sentiment Statistics The Pulse The Pulse Create Achieve C…" at bounding box center [756, 394] width 1512 height 788
click at [778, 267] on div "Reviews Reviews Inbox Sentiment Statistics The Pulse The Pulse Create Achieve C…" at bounding box center [756, 394] width 1512 height 788
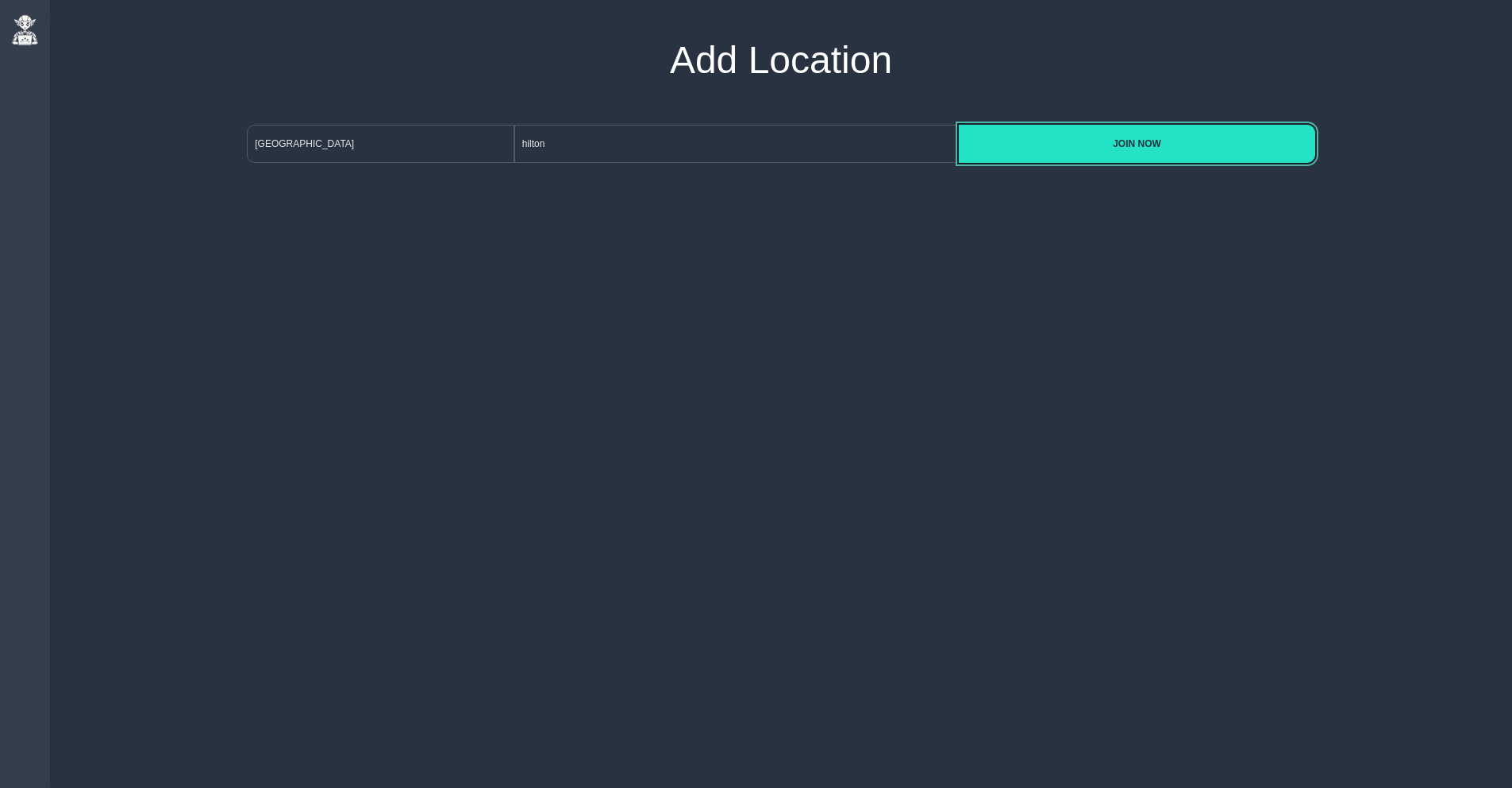
click at [1119, 151] on button "JOIN NOW" at bounding box center [1137, 144] width 356 height 38
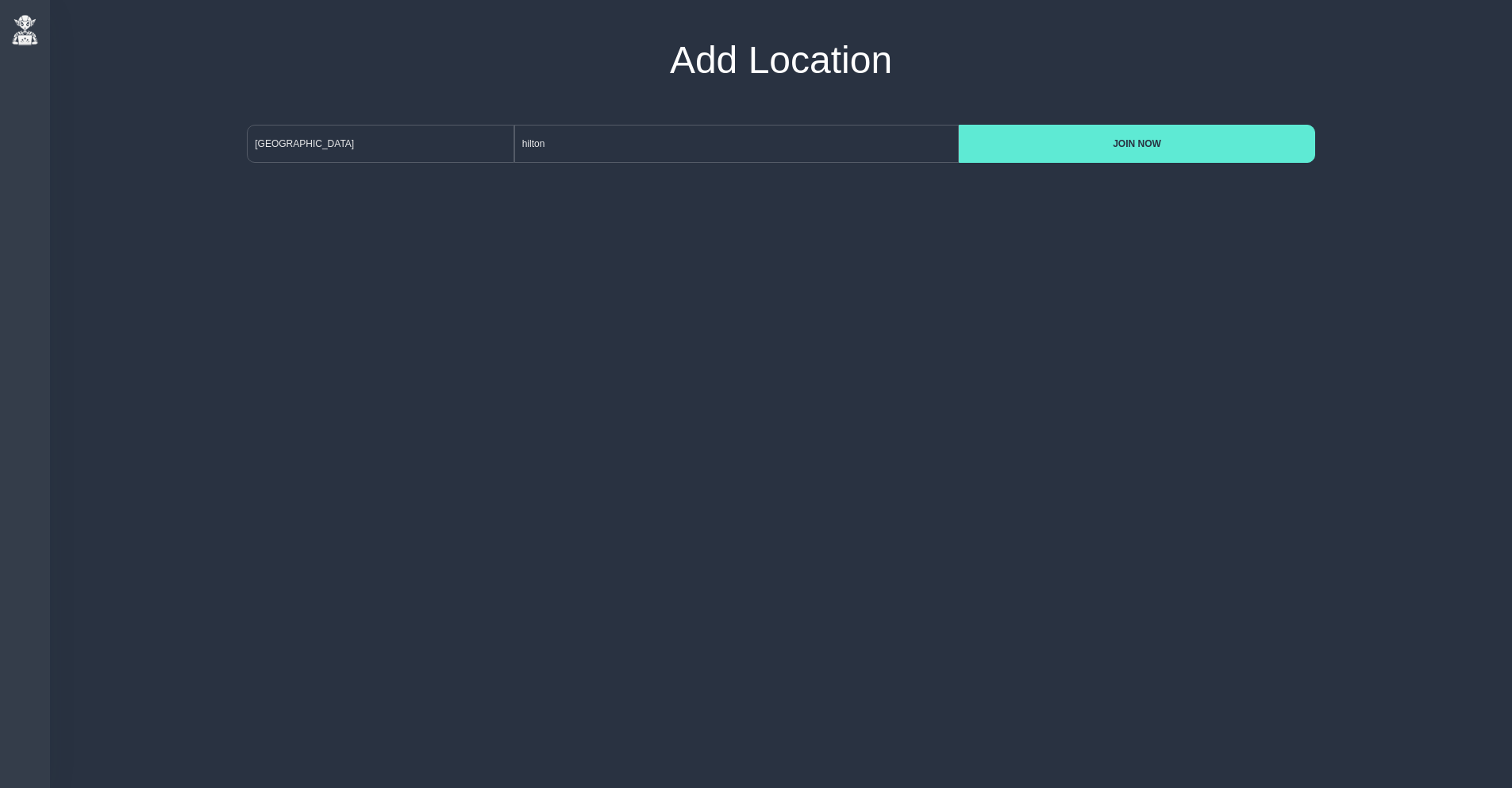
click at [761, 248] on div "Reviews Reviews Inbox Sentiment Statistics The Pulse The Pulse Create Achieve C…" at bounding box center [756, 394] width 1512 height 788
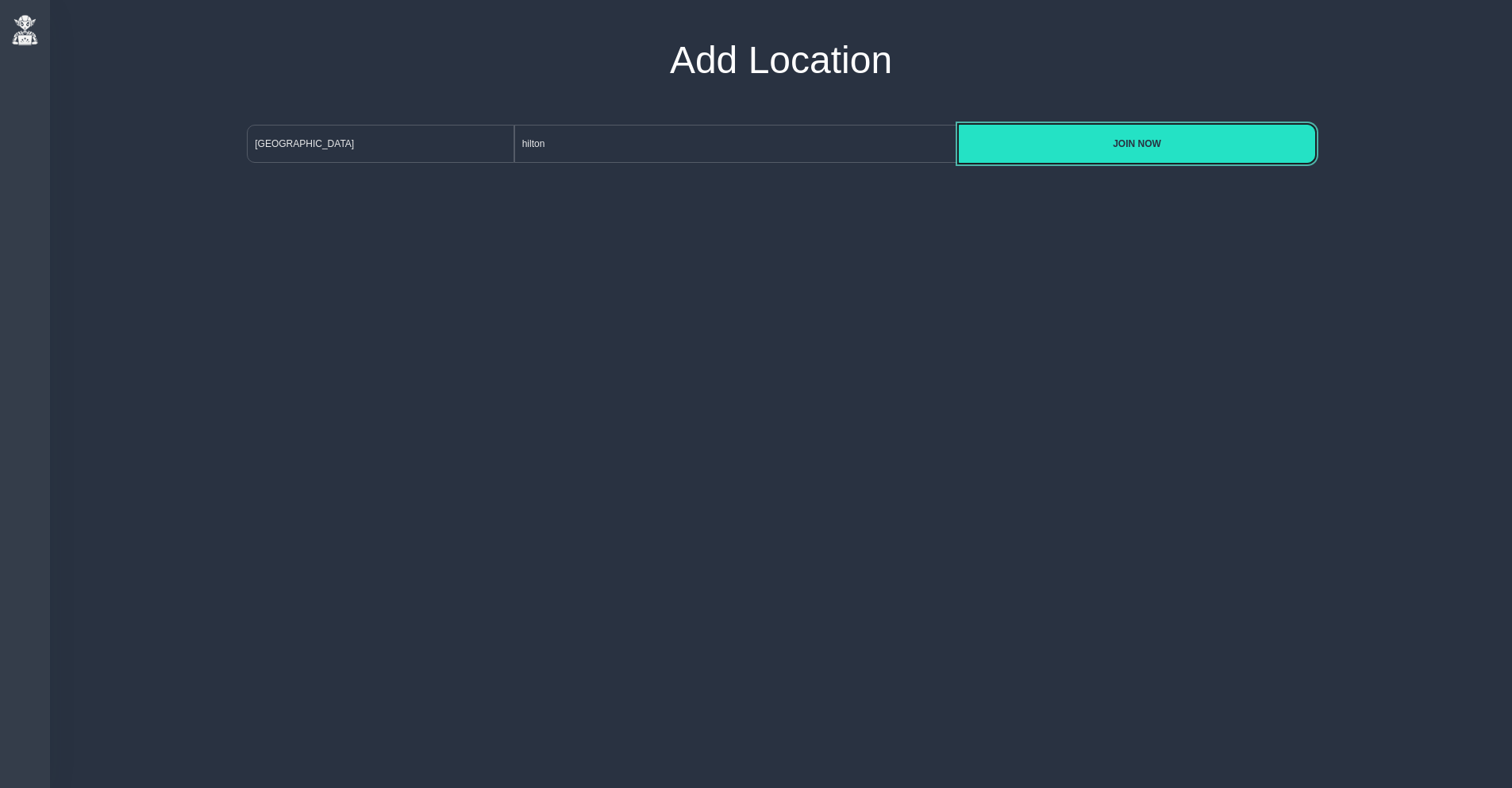
click at [1106, 138] on button "JOIN NOW" at bounding box center [1137, 144] width 356 height 38
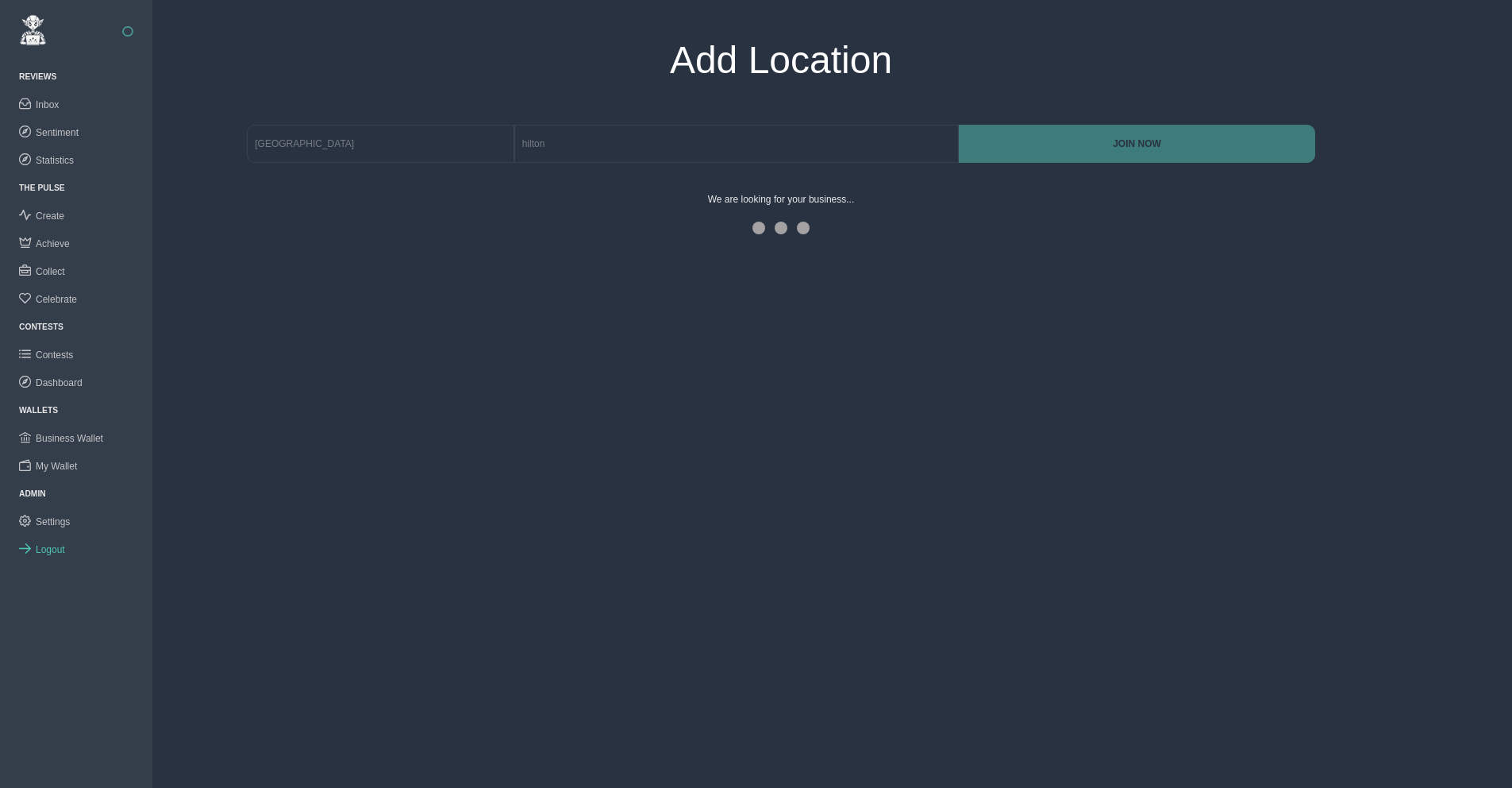
click at [50, 548] on span "Logout" at bounding box center [50, 549] width 30 height 11
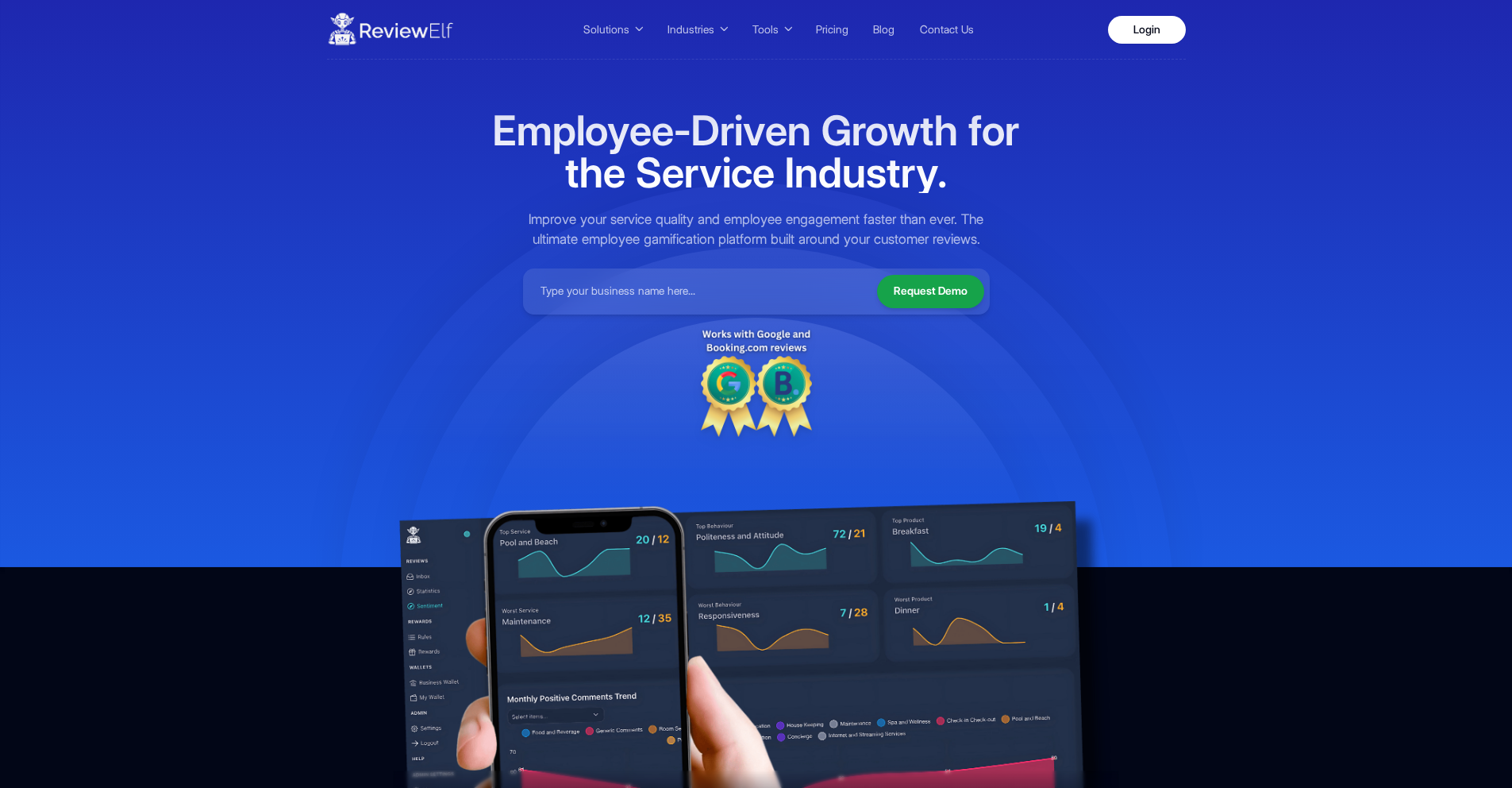
click at [705, 302] on input at bounding box center [697, 292] width 338 height 35
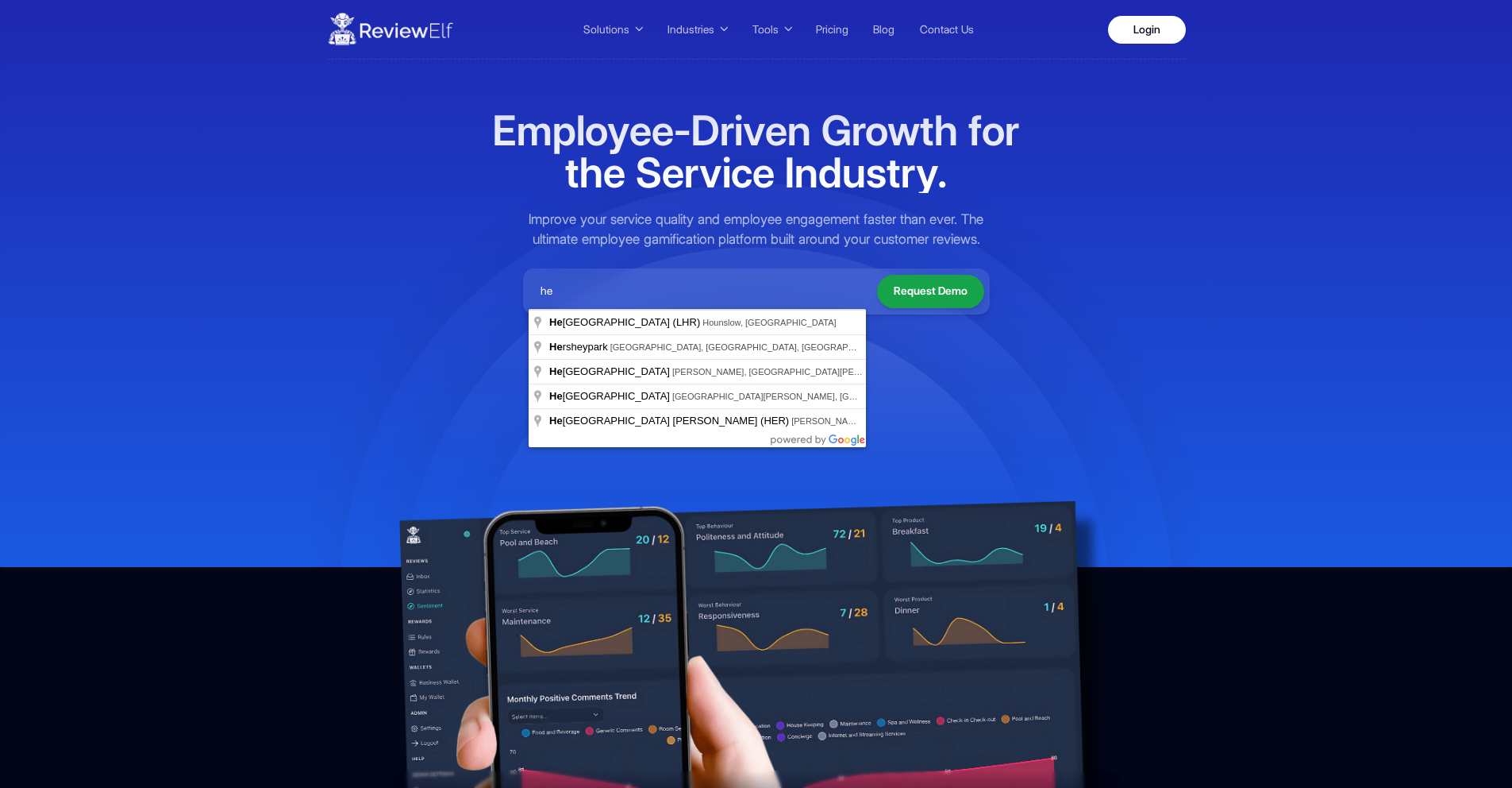
type input "h"
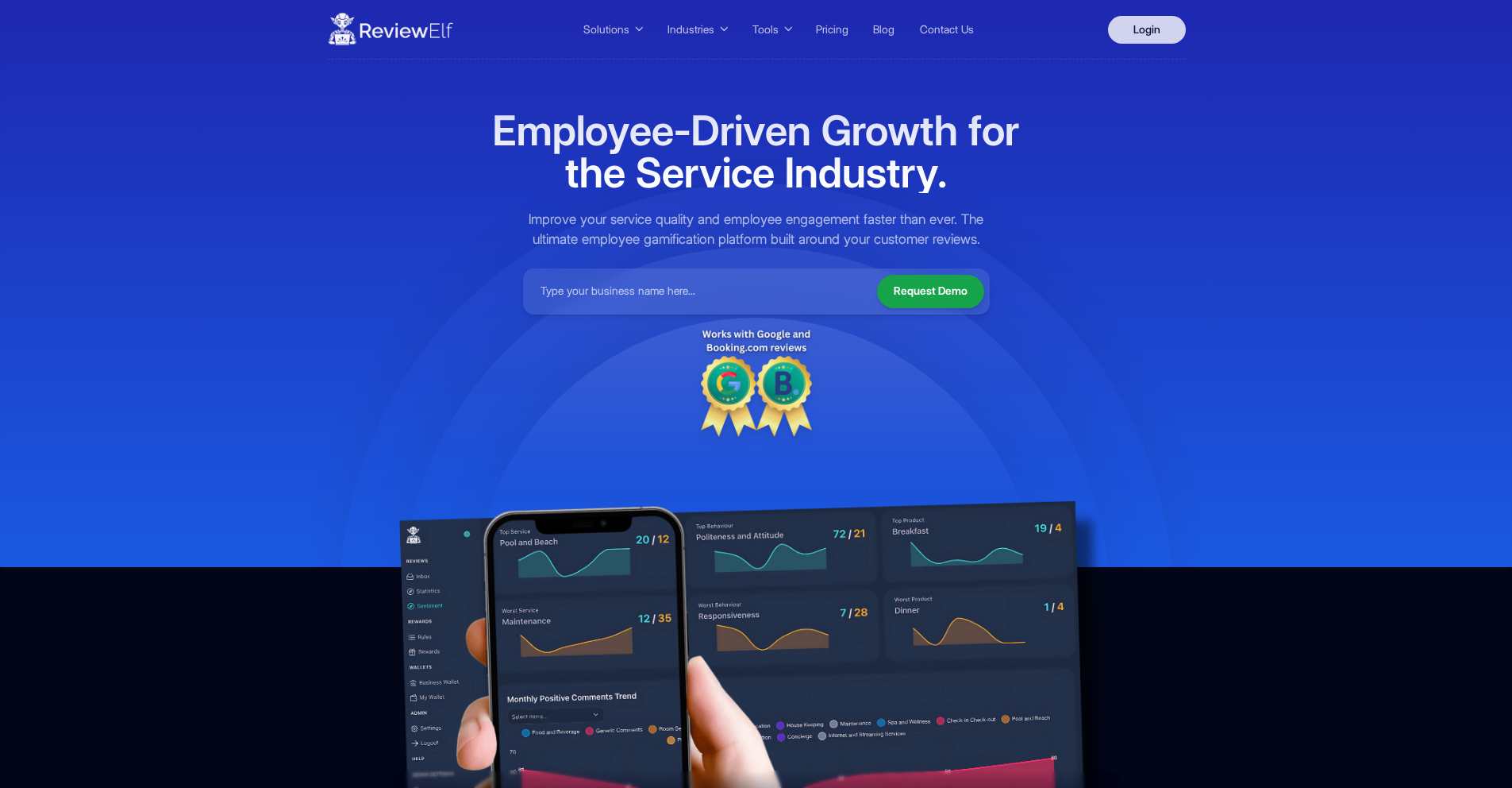
click at [1162, 30] on link "Login" at bounding box center [1146, 30] width 77 height 28
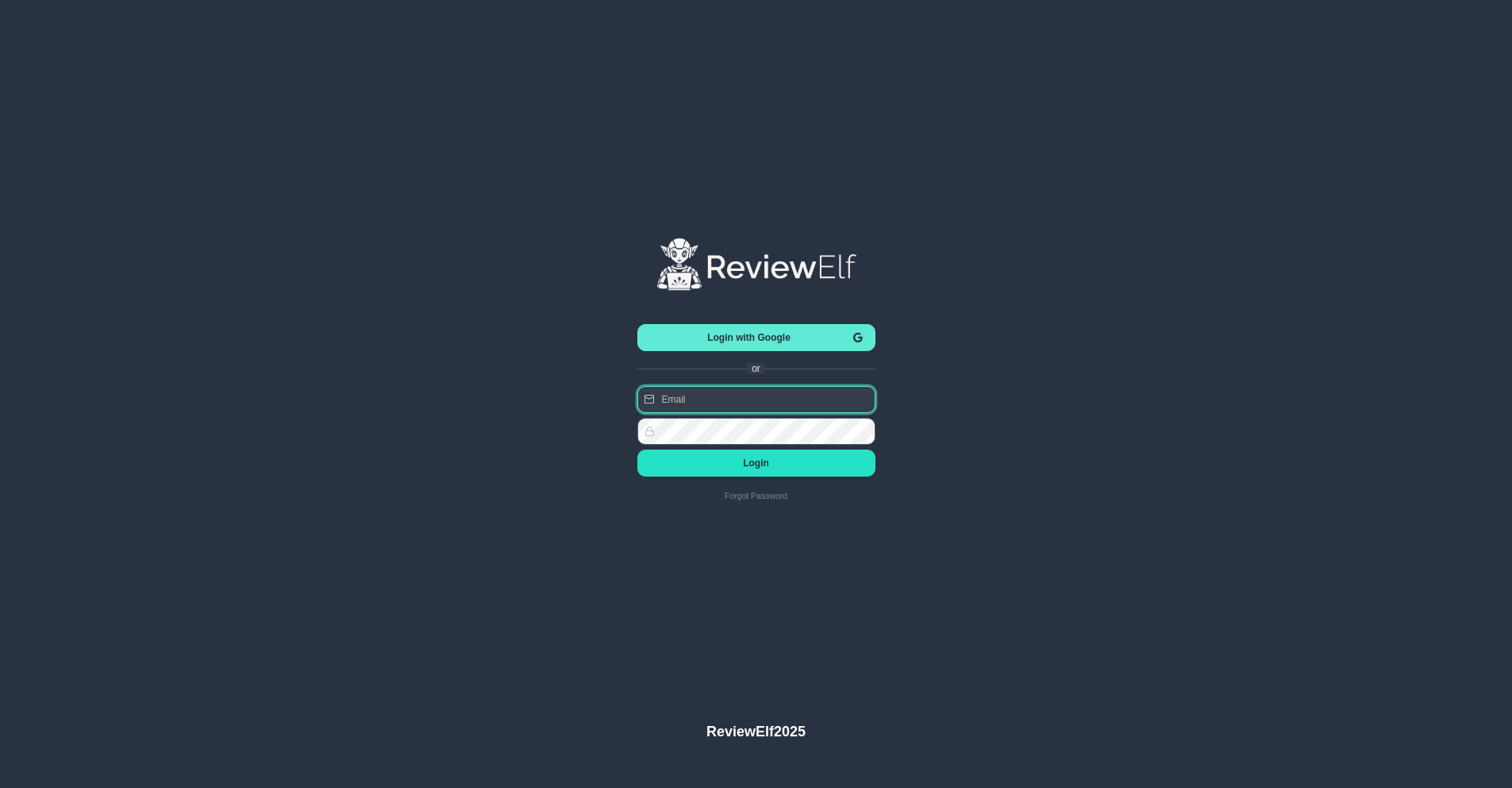
type input "[PERSON_NAME][EMAIL_ADDRESS][PERSON_NAME][DOMAIN_NAME]"
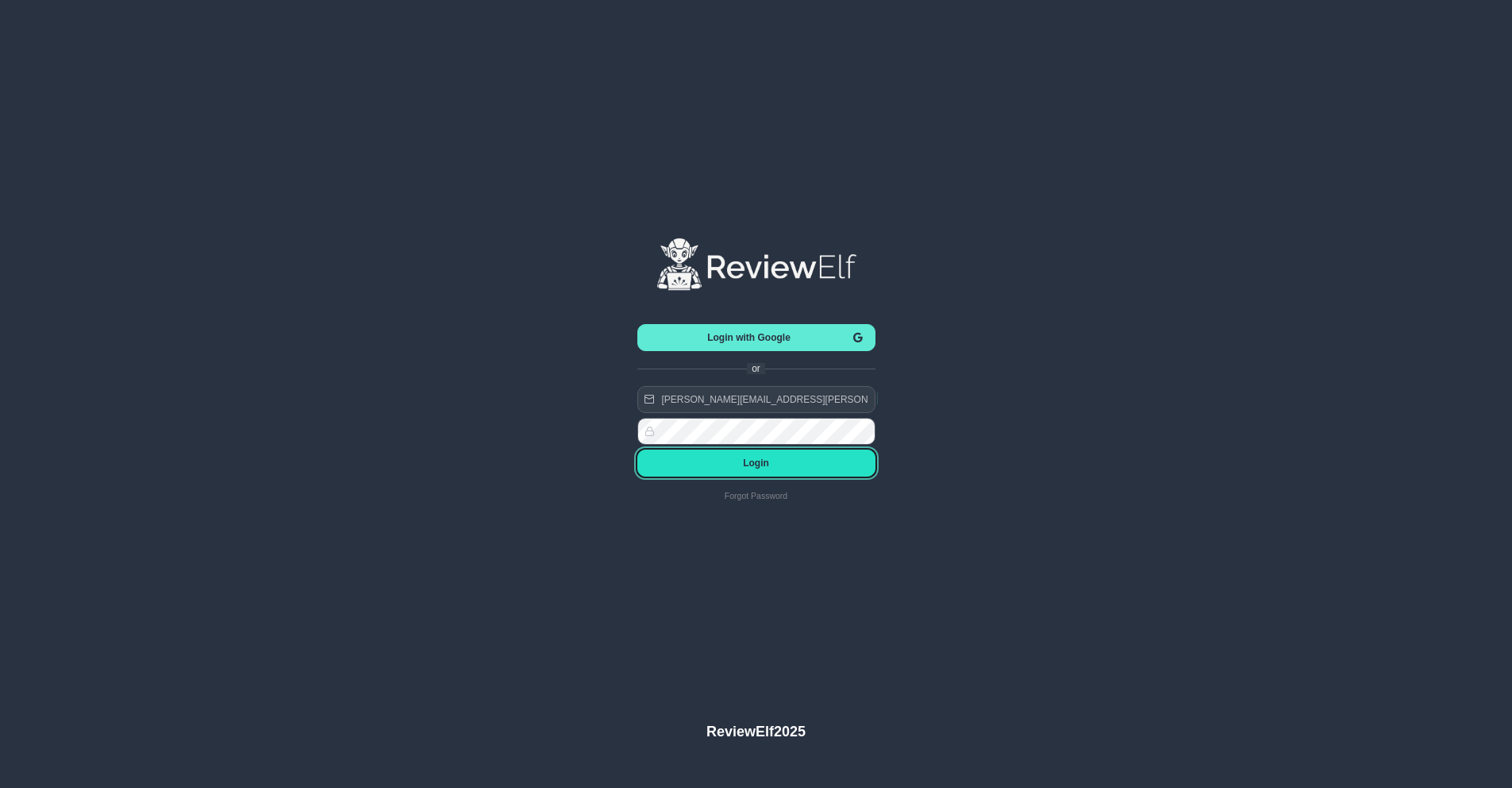
click at [762, 468] on button "Login" at bounding box center [756, 462] width 239 height 27
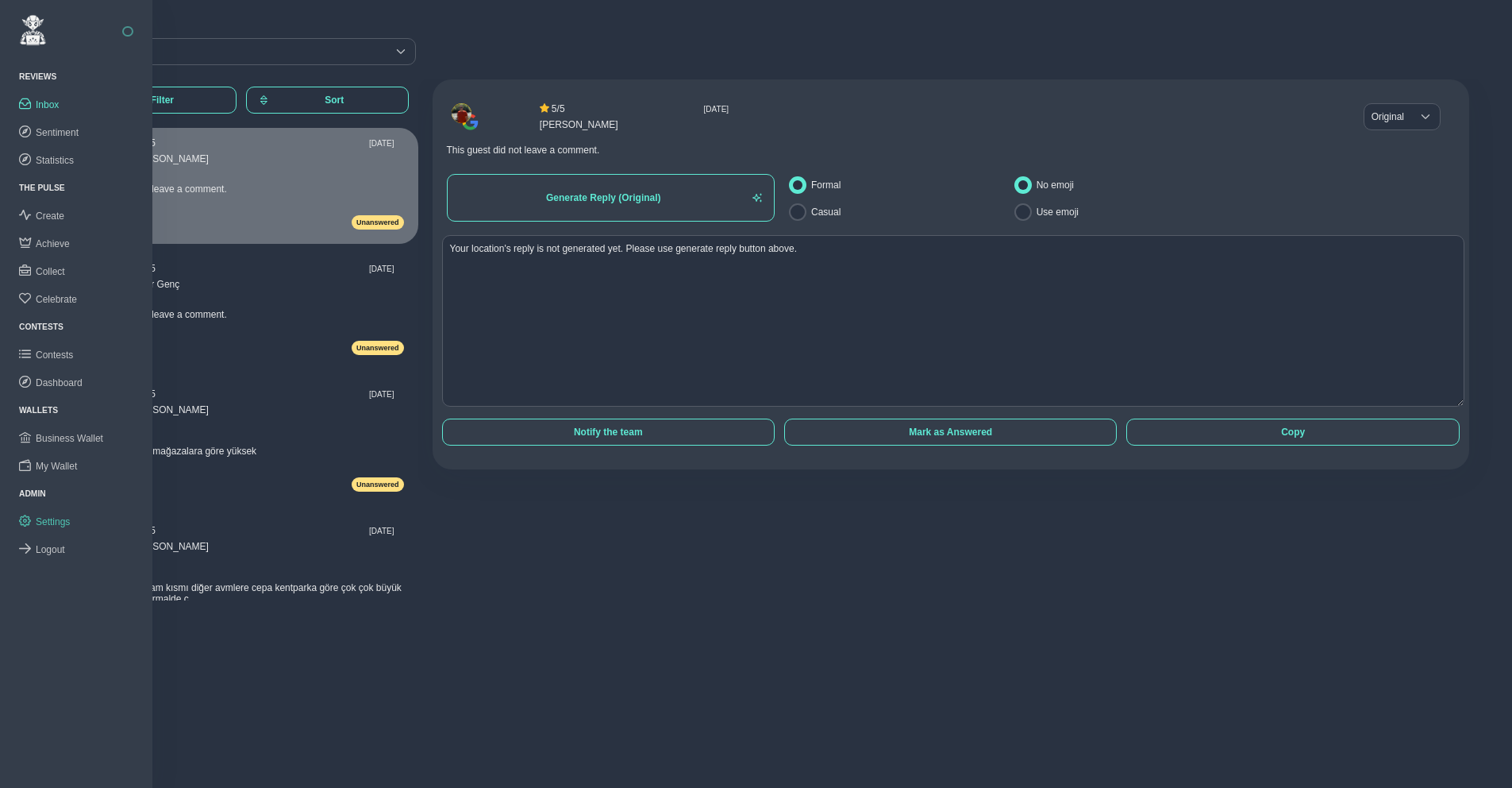
click at [57, 516] on span "Settings" at bounding box center [52, 522] width 34 height 11
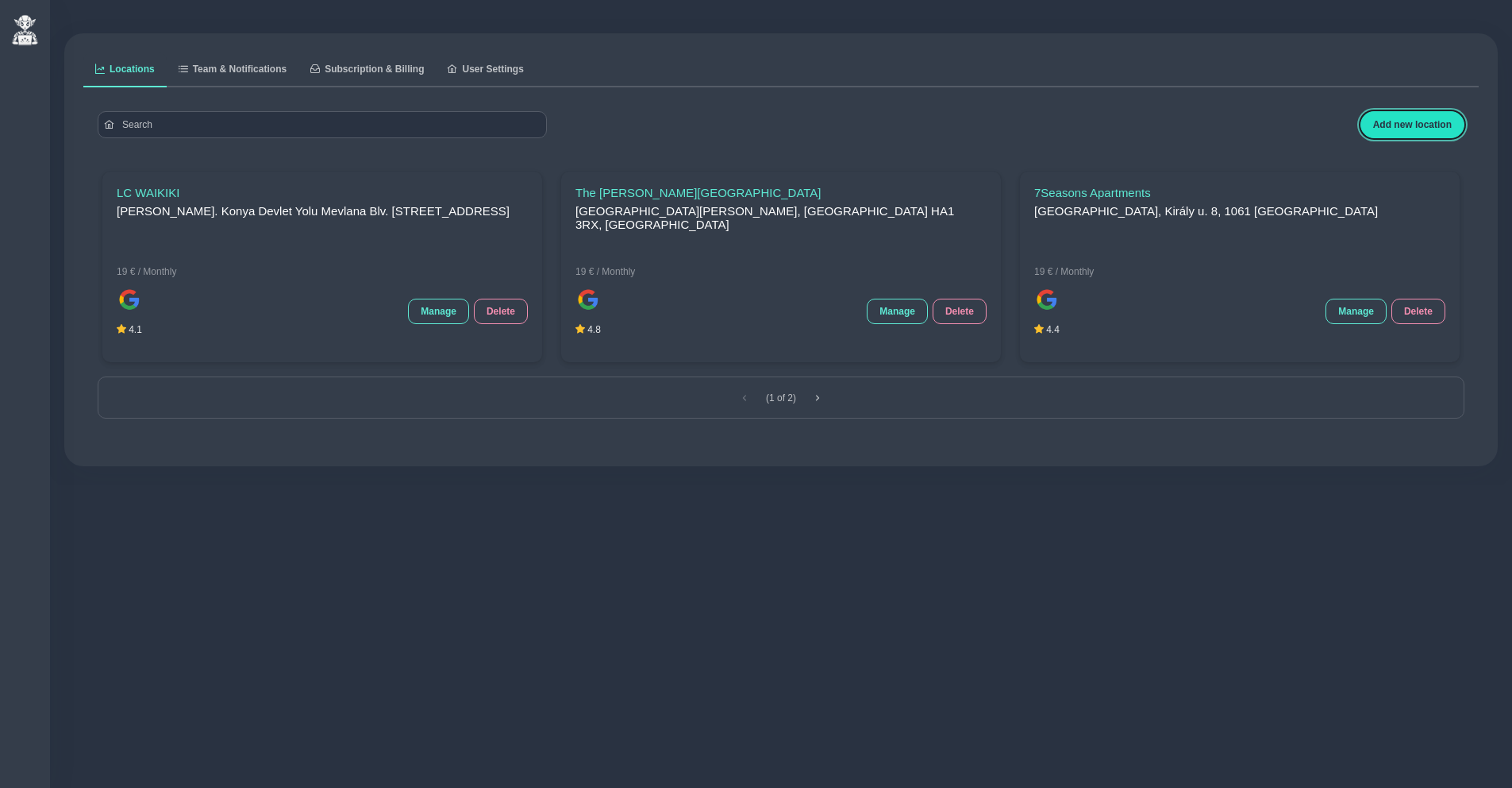
click at [1409, 126] on span "Add new location" at bounding box center [1413, 125] width 78 height 11
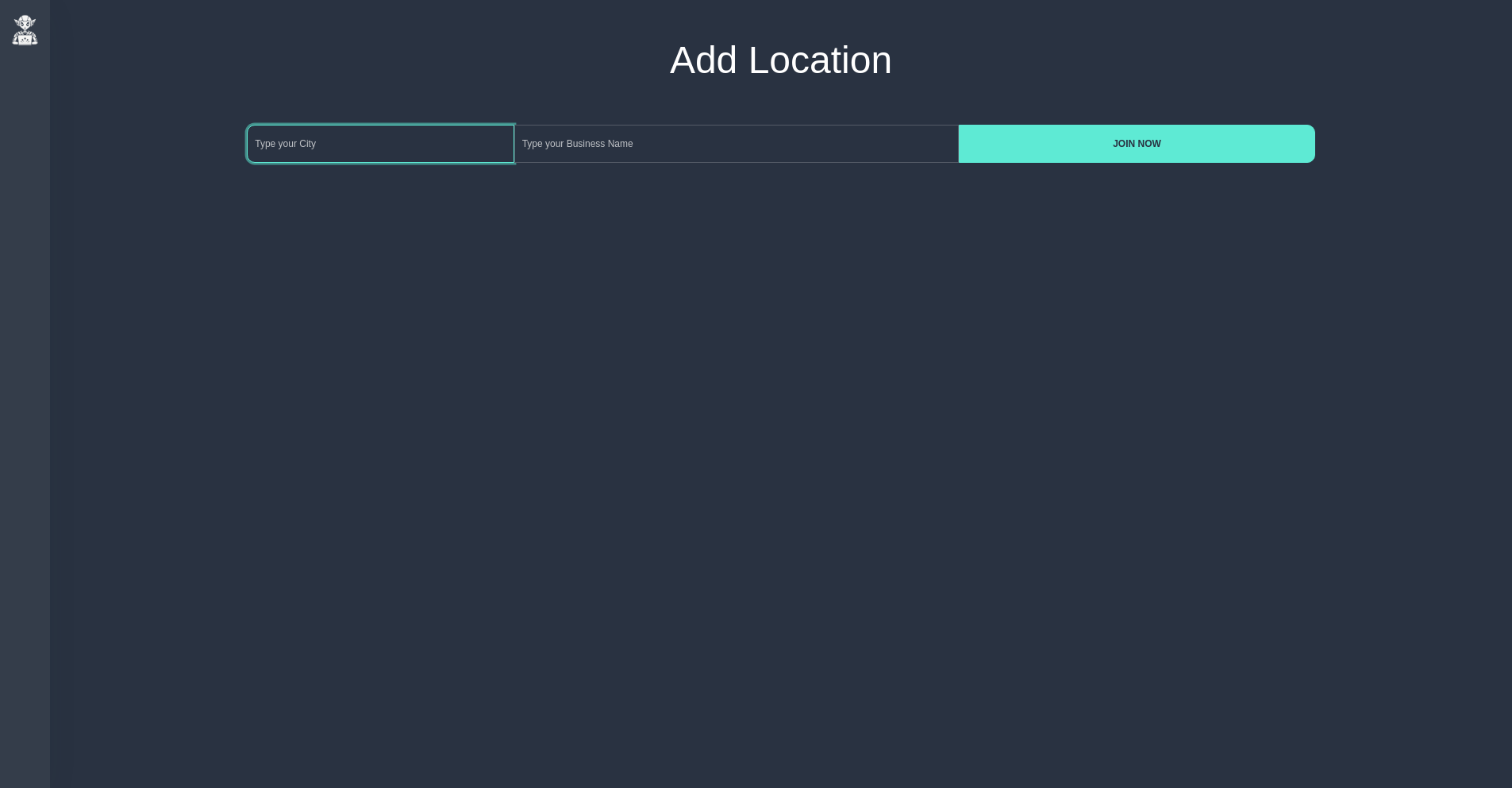
click at [366, 135] on input at bounding box center [380, 144] width 266 height 38
type input "[GEOGRAPHIC_DATA]"
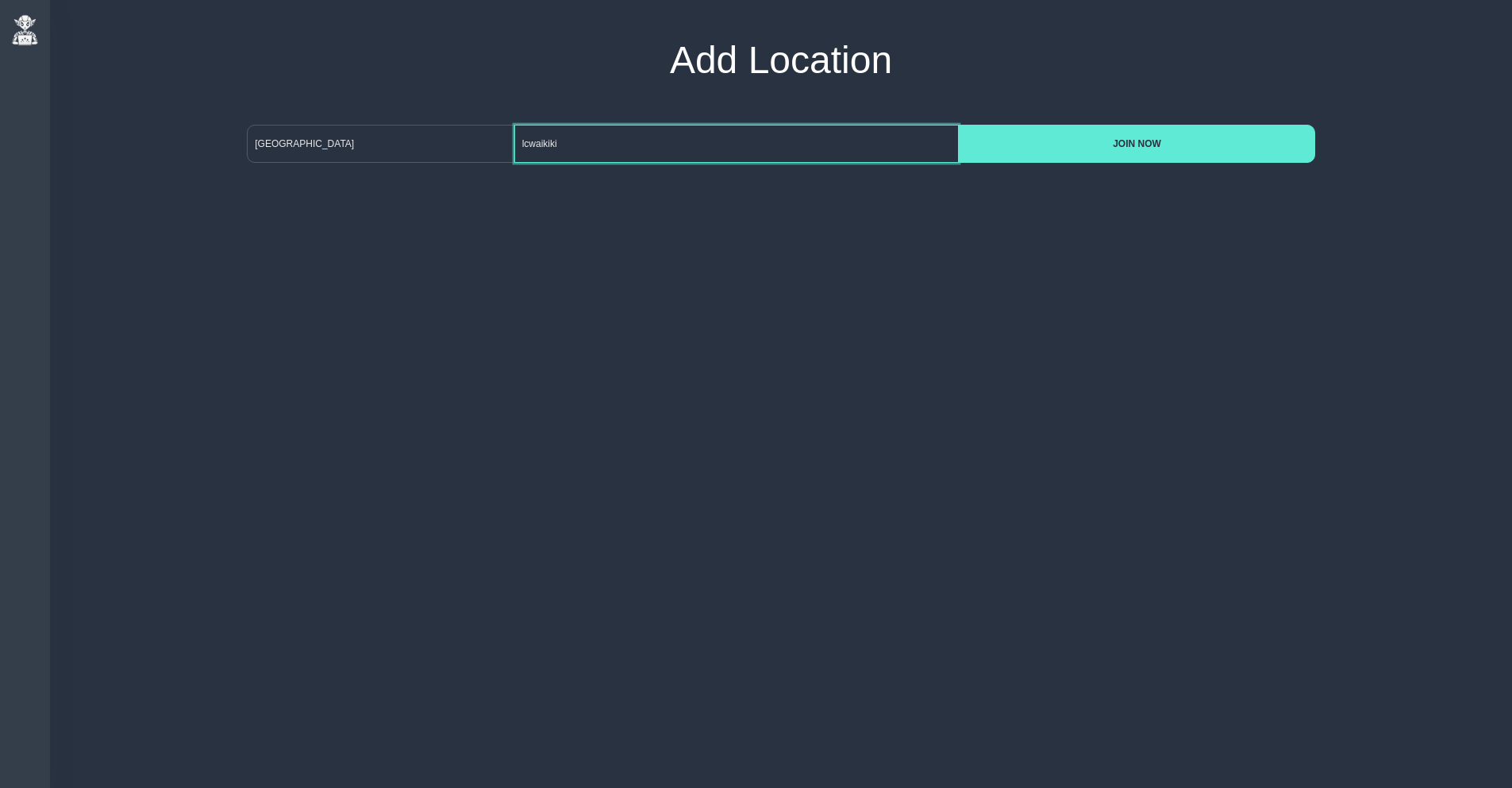
type input "lcwaikiki"
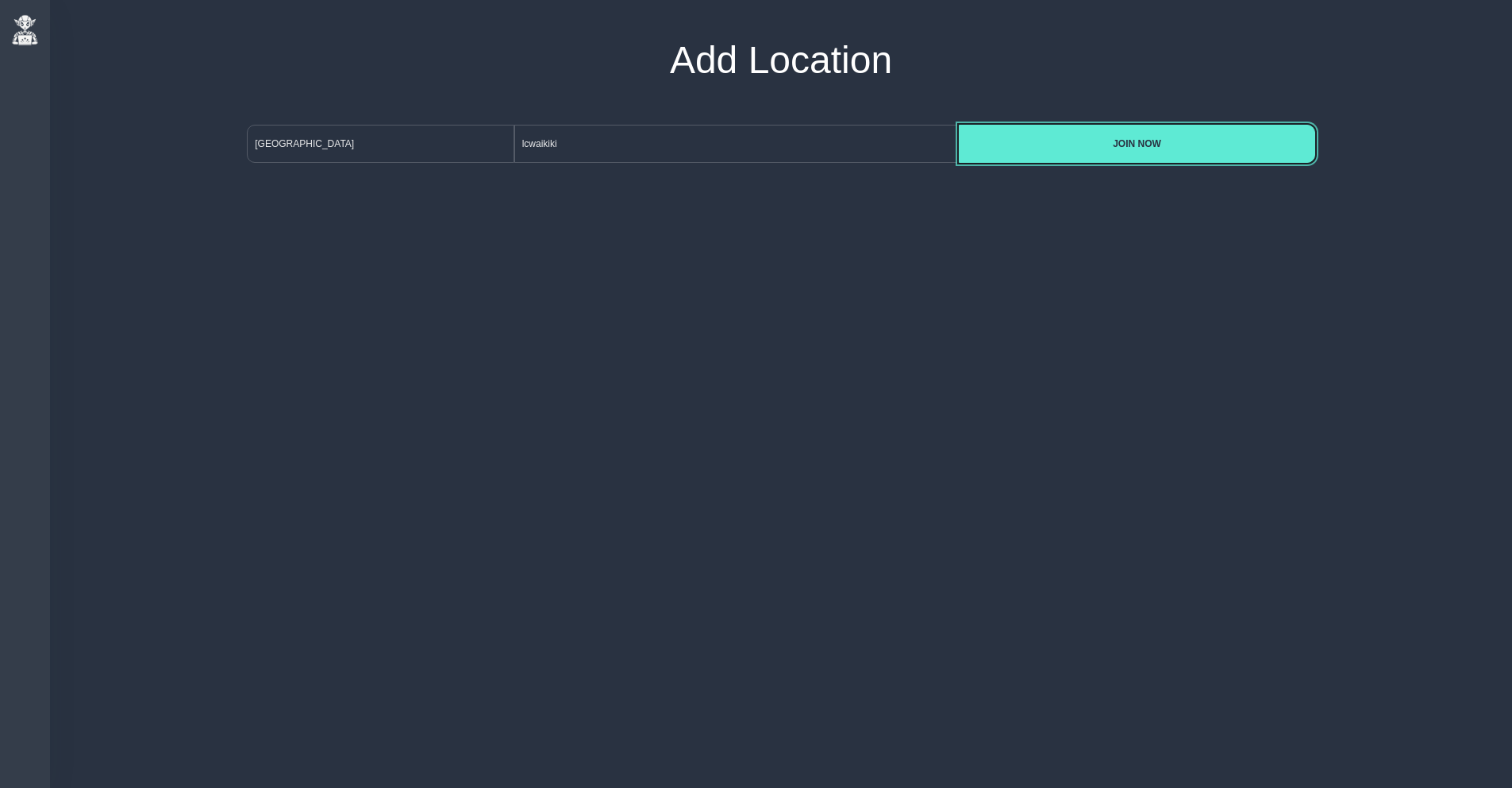
click at [959, 125] on button "JOIN NOW" at bounding box center [1137, 144] width 356 height 38
